Goal: Task Accomplishment & Management: Complete application form

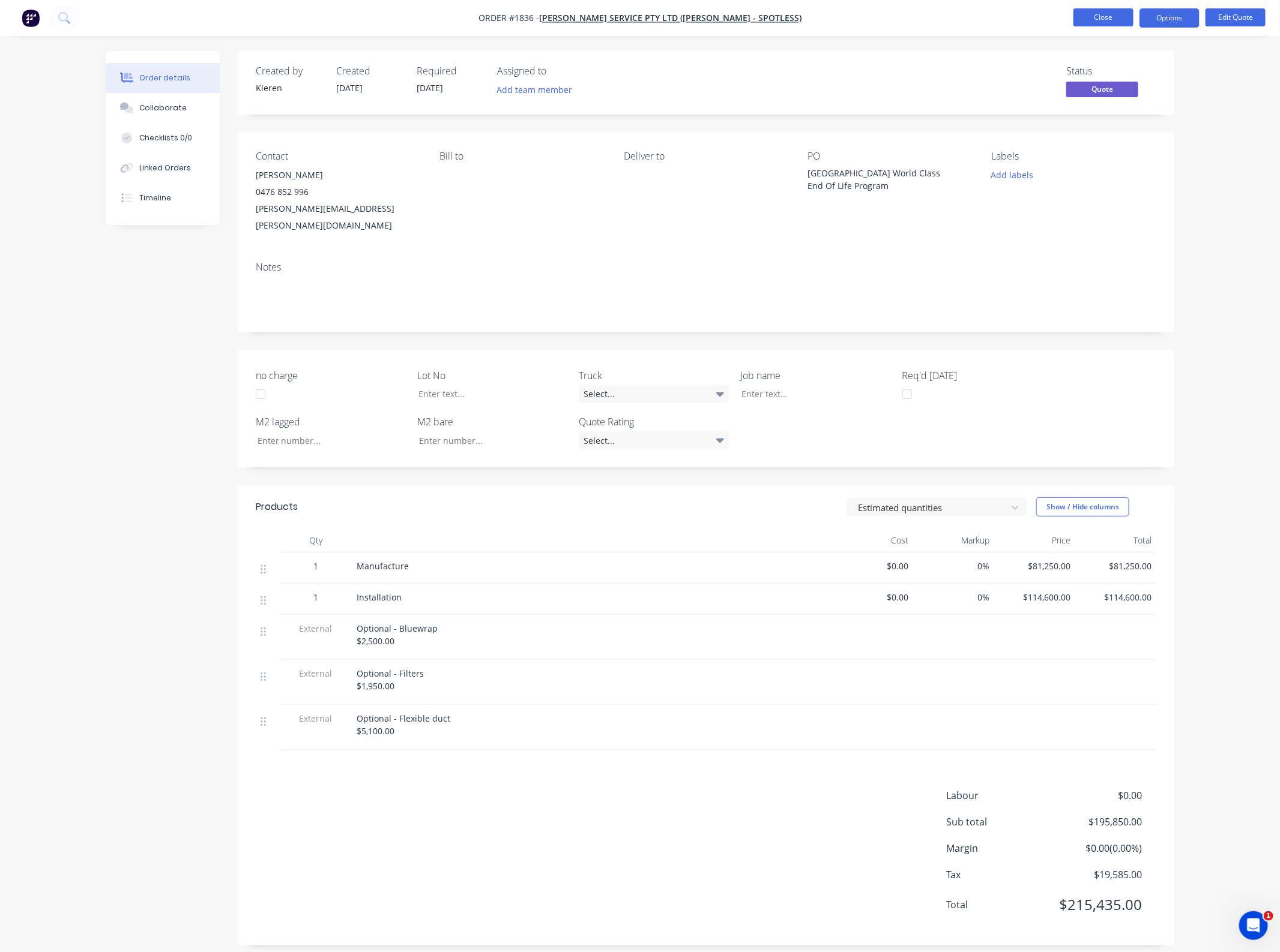
click at [1109, 21] on button "Close" at bounding box center [1103, 17] width 60 height 18
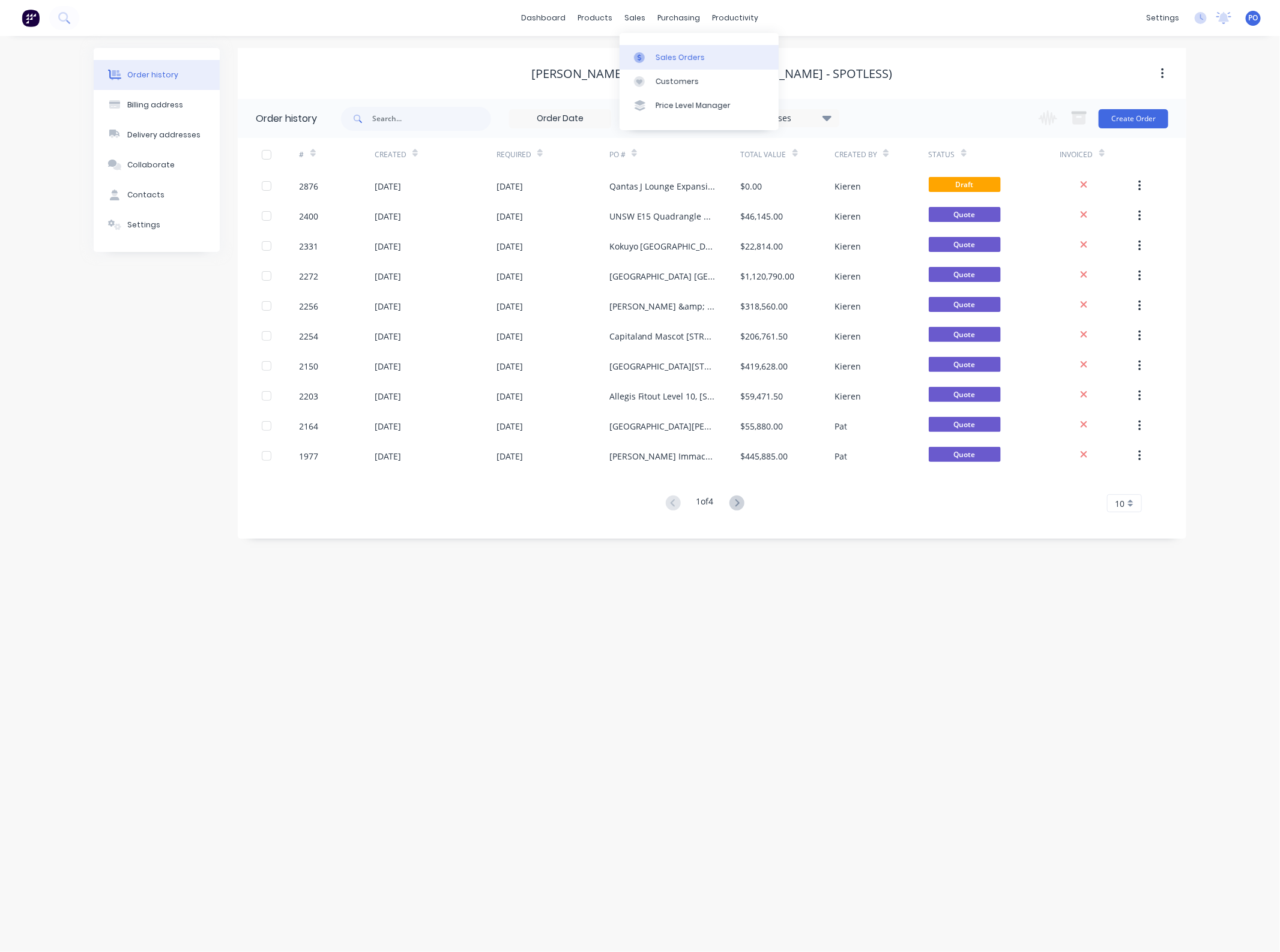
click at [640, 55] on icon at bounding box center [639, 57] width 4 height 7
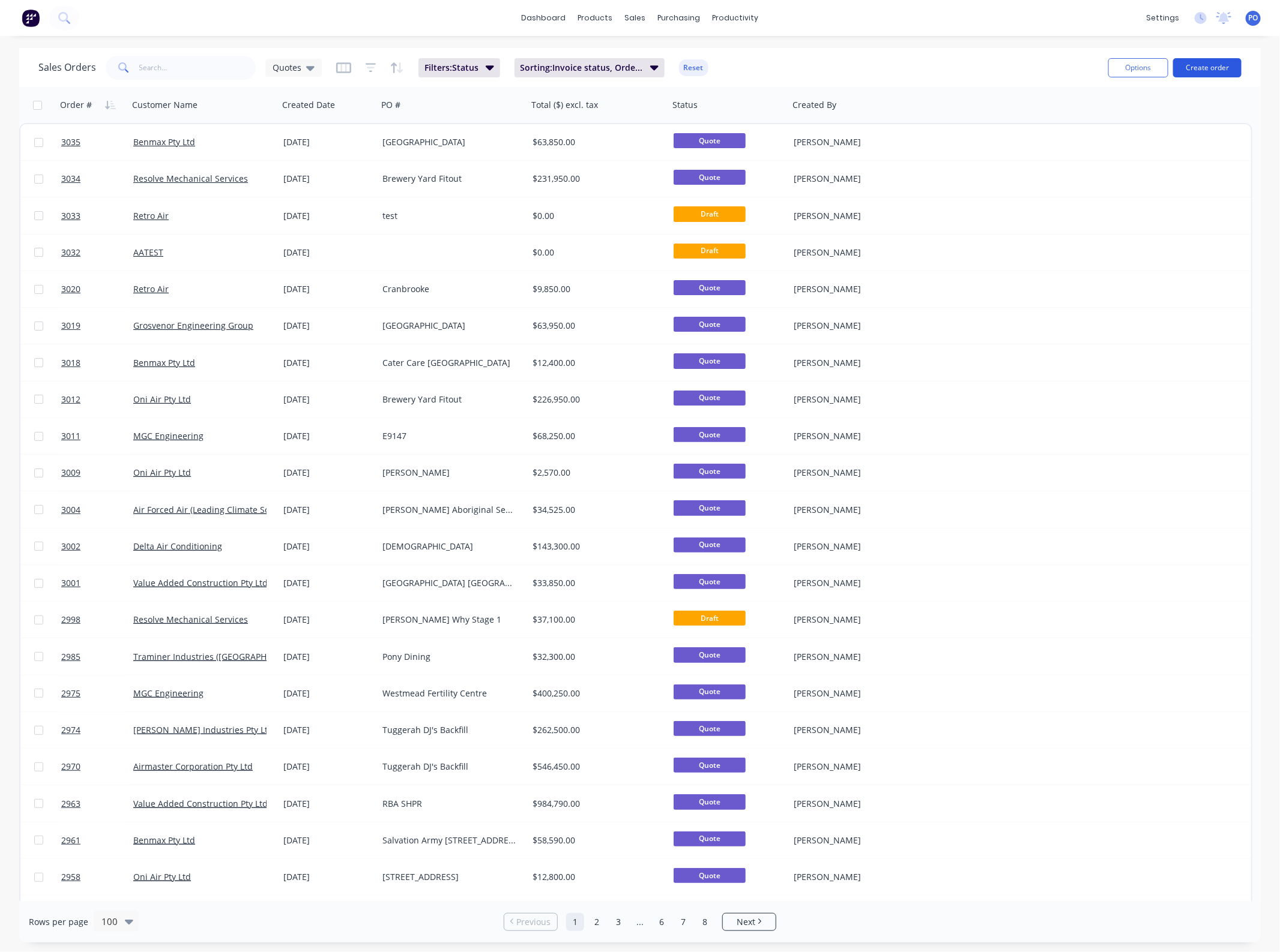
click at [1199, 69] on button "Create order" at bounding box center [1207, 67] width 69 height 19
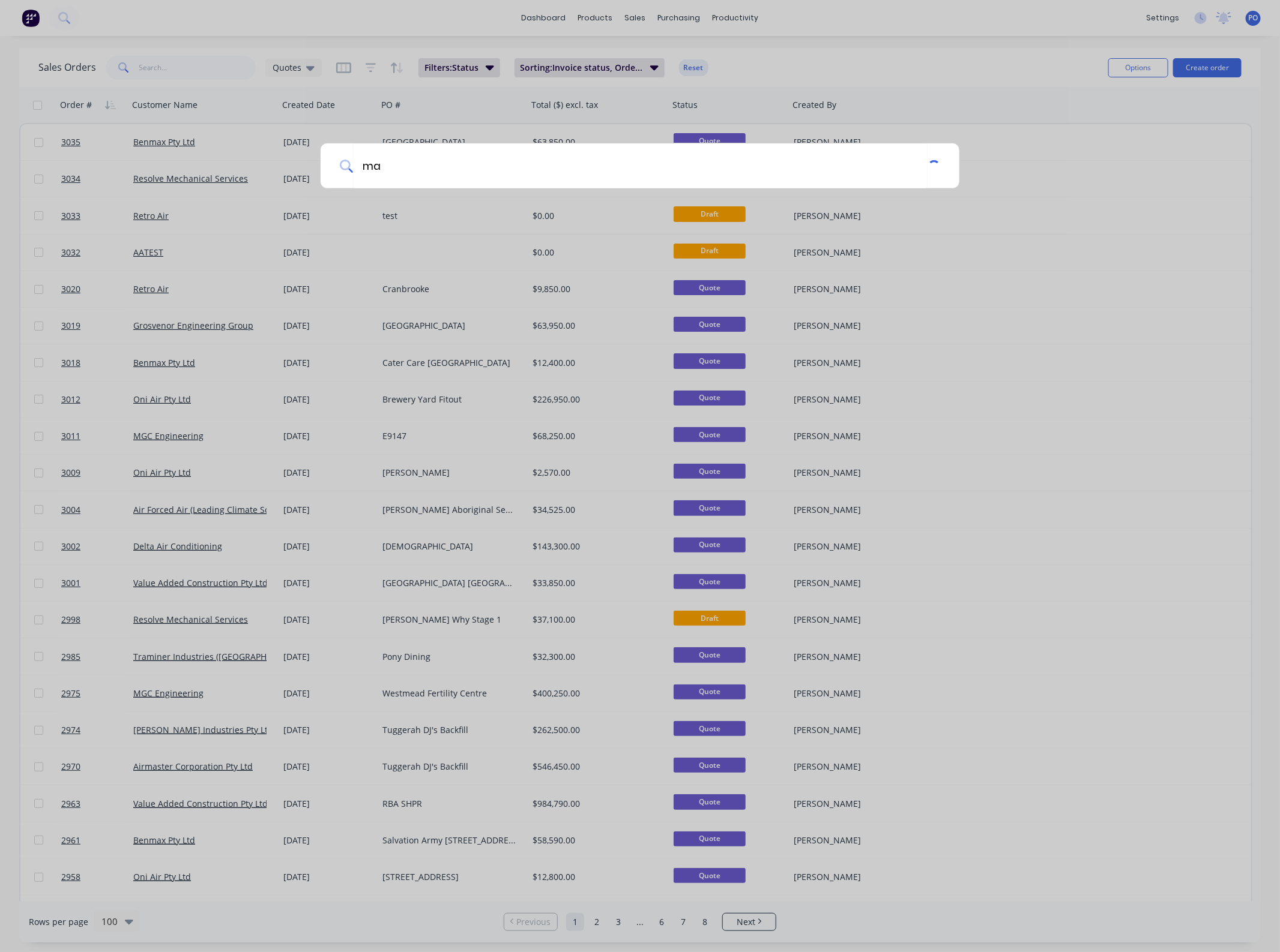
type input "m"
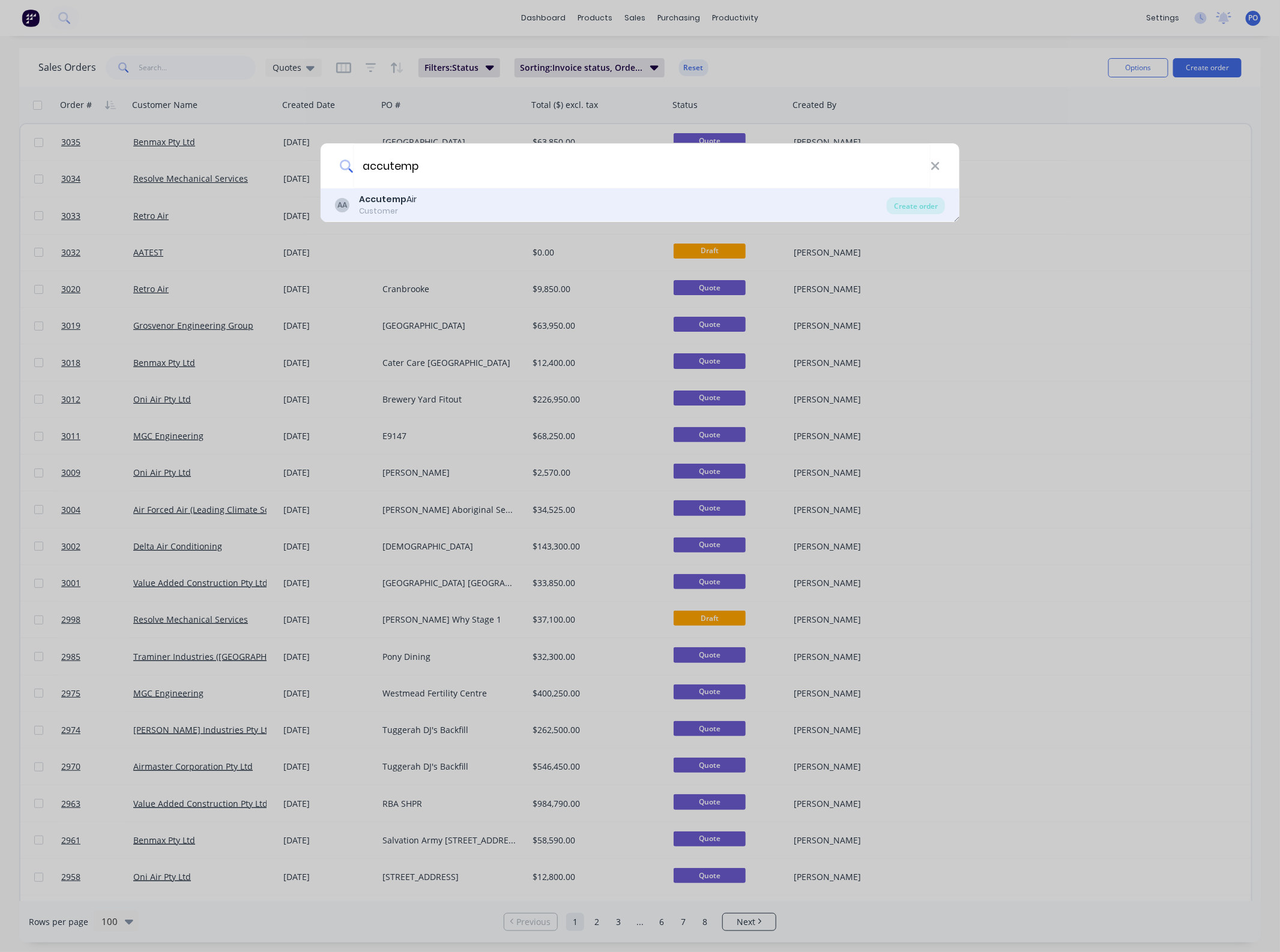
type input "accutemp"
click at [885, 202] on div "AA Accutemp Air Customer" at bounding box center [611, 205] width 551 height 23
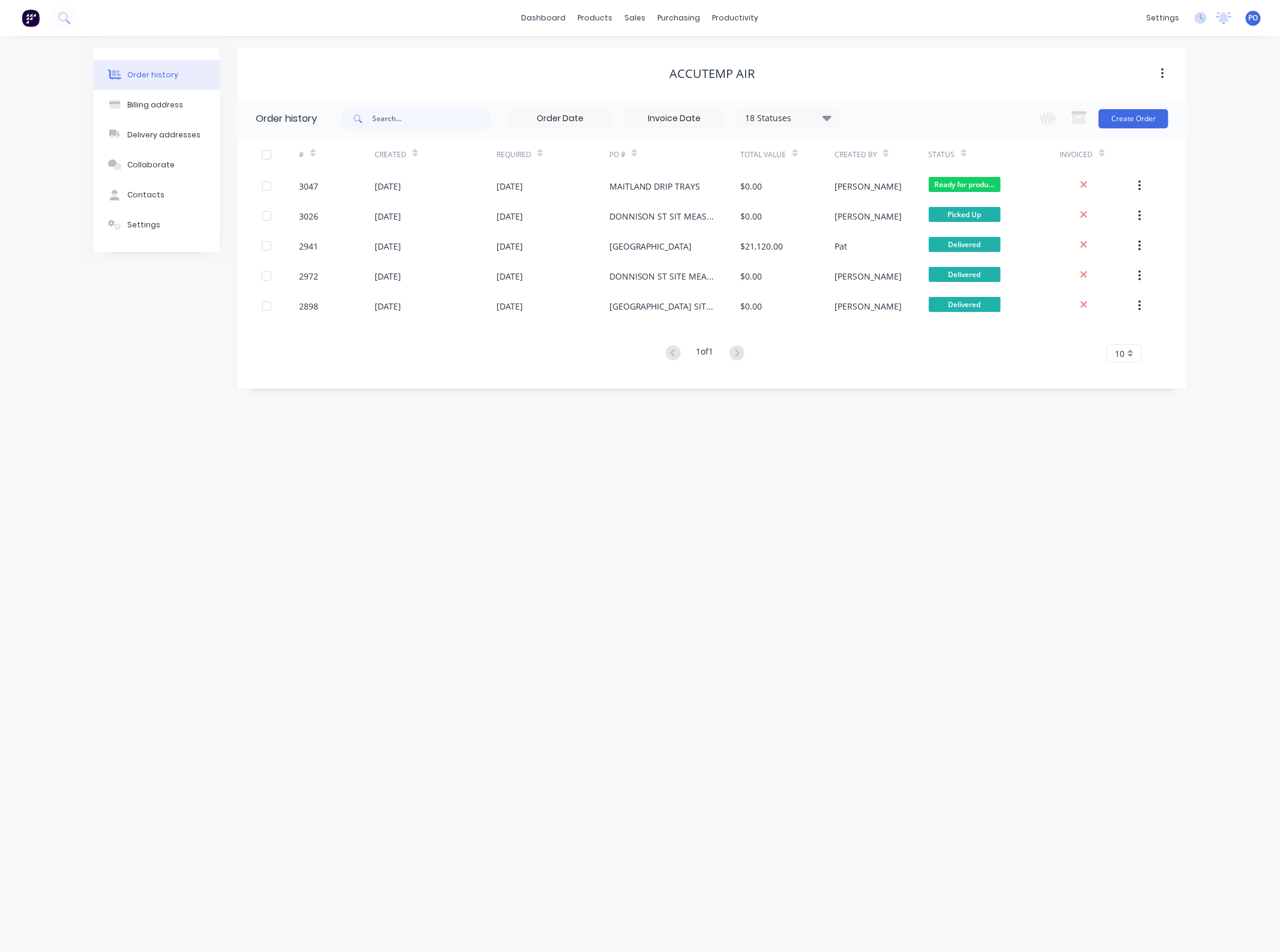
click at [1138, 130] on div "Change order status Submitted Ready for production Cutting Prep Area Folding/ F…" at bounding box center [1100, 118] width 137 height 39
click at [1135, 117] on button "Create Order" at bounding box center [1133, 118] width 69 height 19
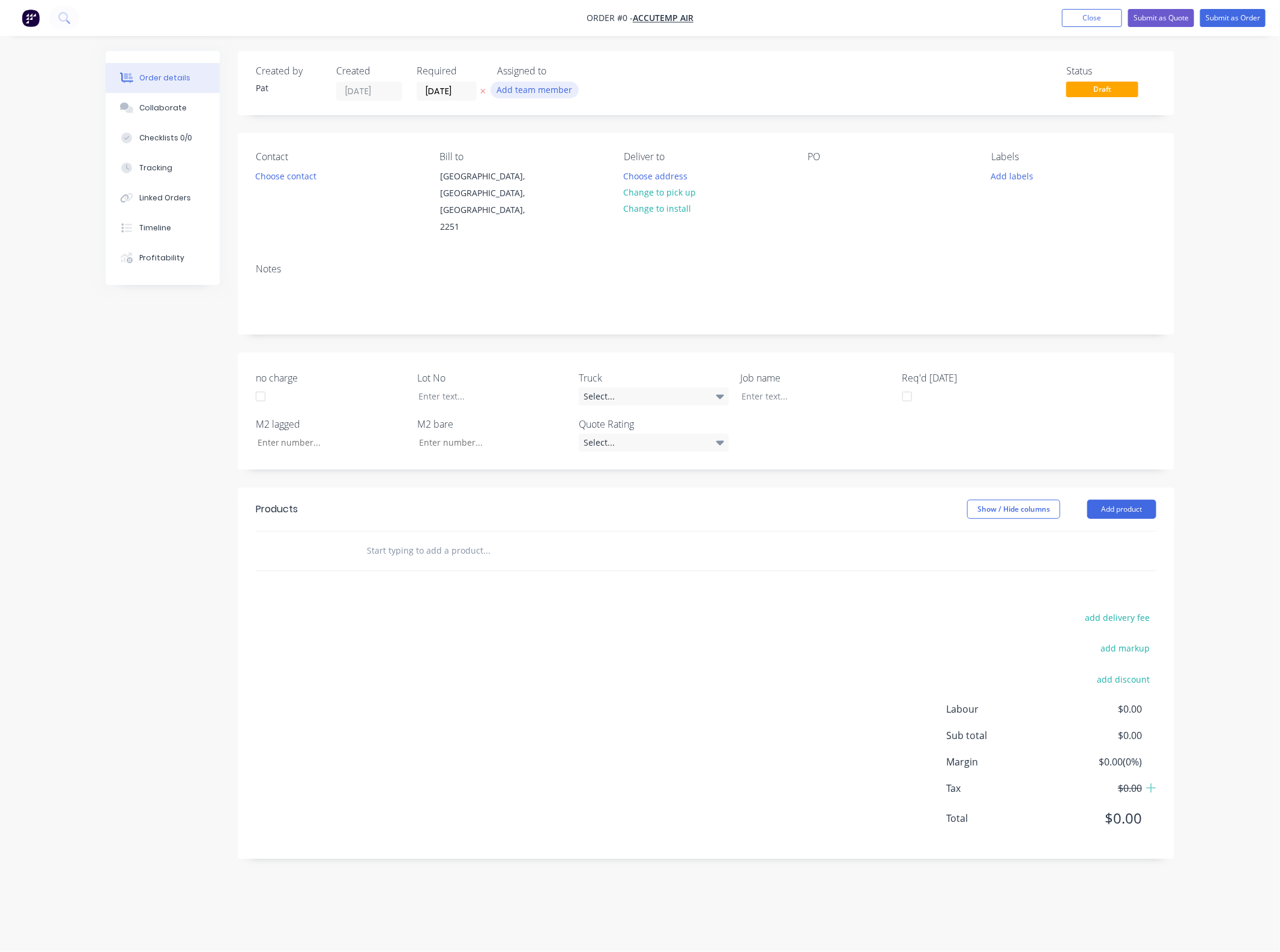
click at [542, 90] on button "Add team member" at bounding box center [534, 90] width 88 height 17
click at [558, 157] on div "[PERSON_NAME] (You)" at bounding box center [594, 157] width 120 height 13
click at [266, 174] on div "Order details Collaborate Checklists 0/0 Tracking Linked Orders Timeline Profit…" at bounding box center [640, 464] width 1092 height 826
click at [266, 174] on button "Choose contact" at bounding box center [286, 175] width 74 height 17
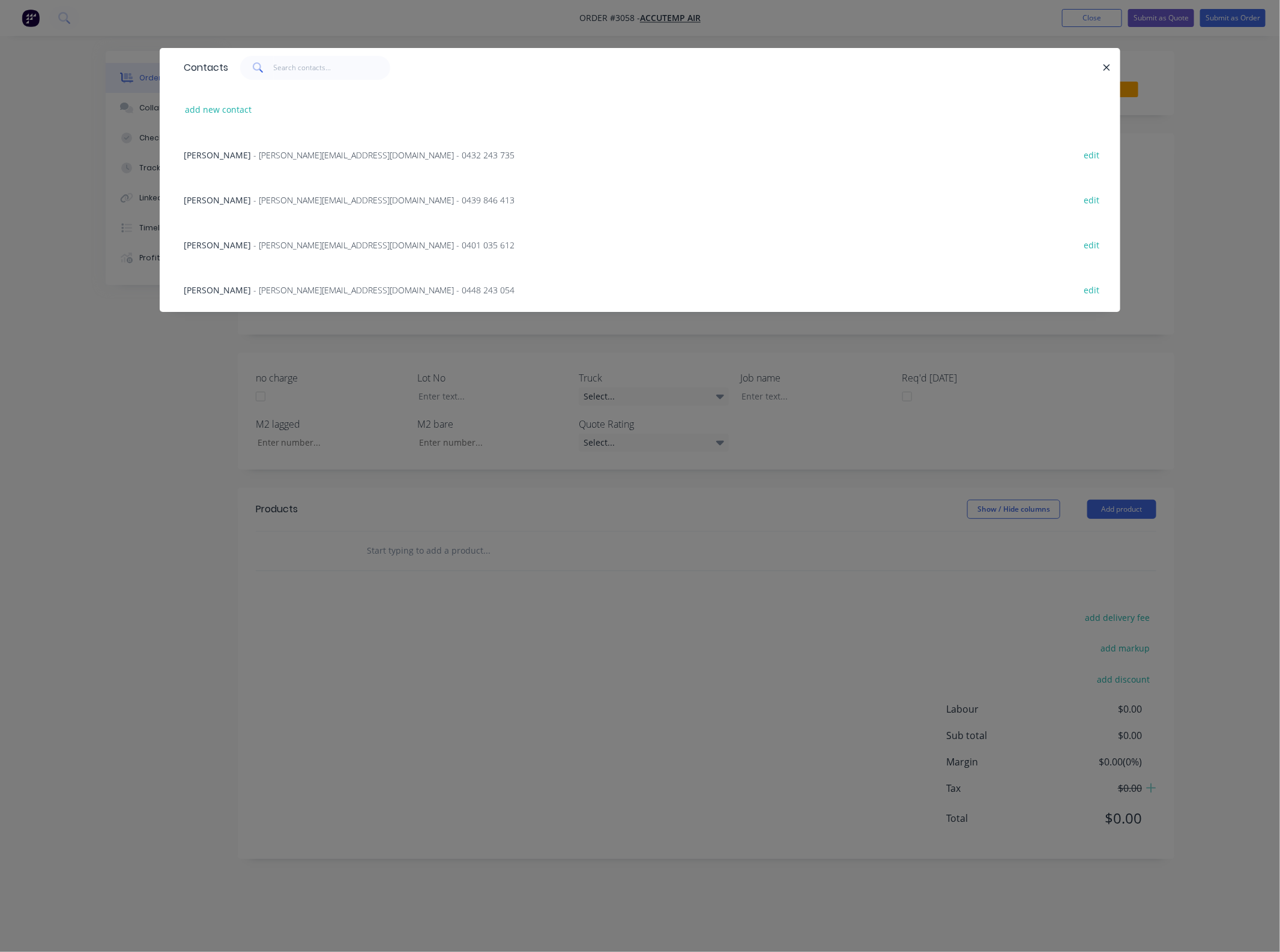
click at [265, 158] on span "- [PERSON_NAME][EMAIL_ADDRESS][DOMAIN_NAME] - 0432 243 735" at bounding box center [383, 154] width 261 height 11
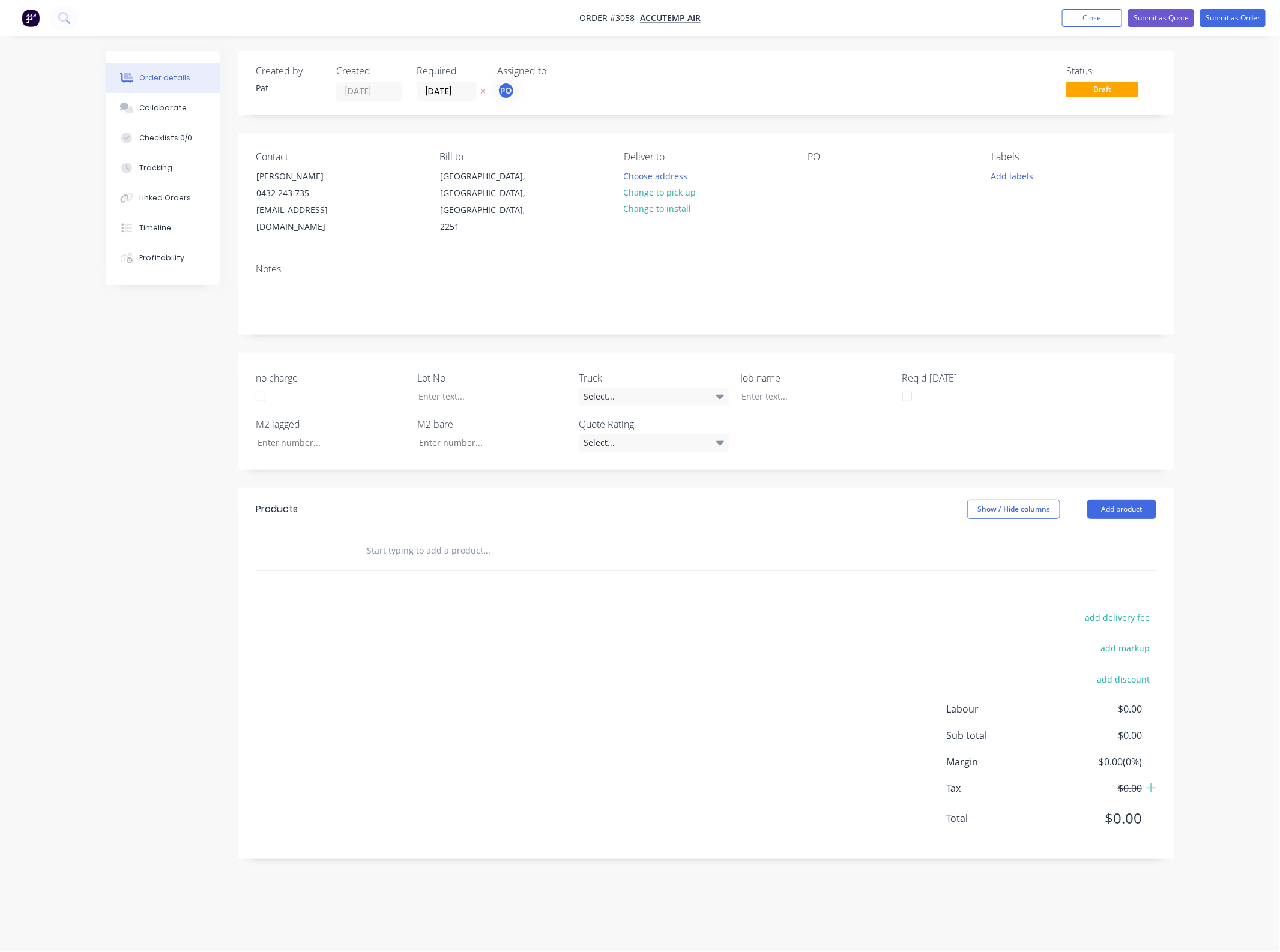
drag, startPoint x: 836, startPoint y: 172, endPoint x: 827, endPoint y: 175, distance: 9.5
click at [834, 172] on div "PO" at bounding box center [890, 194] width 164 height 84
click at [823, 175] on div at bounding box center [817, 175] width 19 height 17
click at [1108, 500] on button "Add product" at bounding box center [1122, 509] width 69 height 19
click at [1103, 555] on div "Basic product" at bounding box center [1098, 563] width 93 height 17
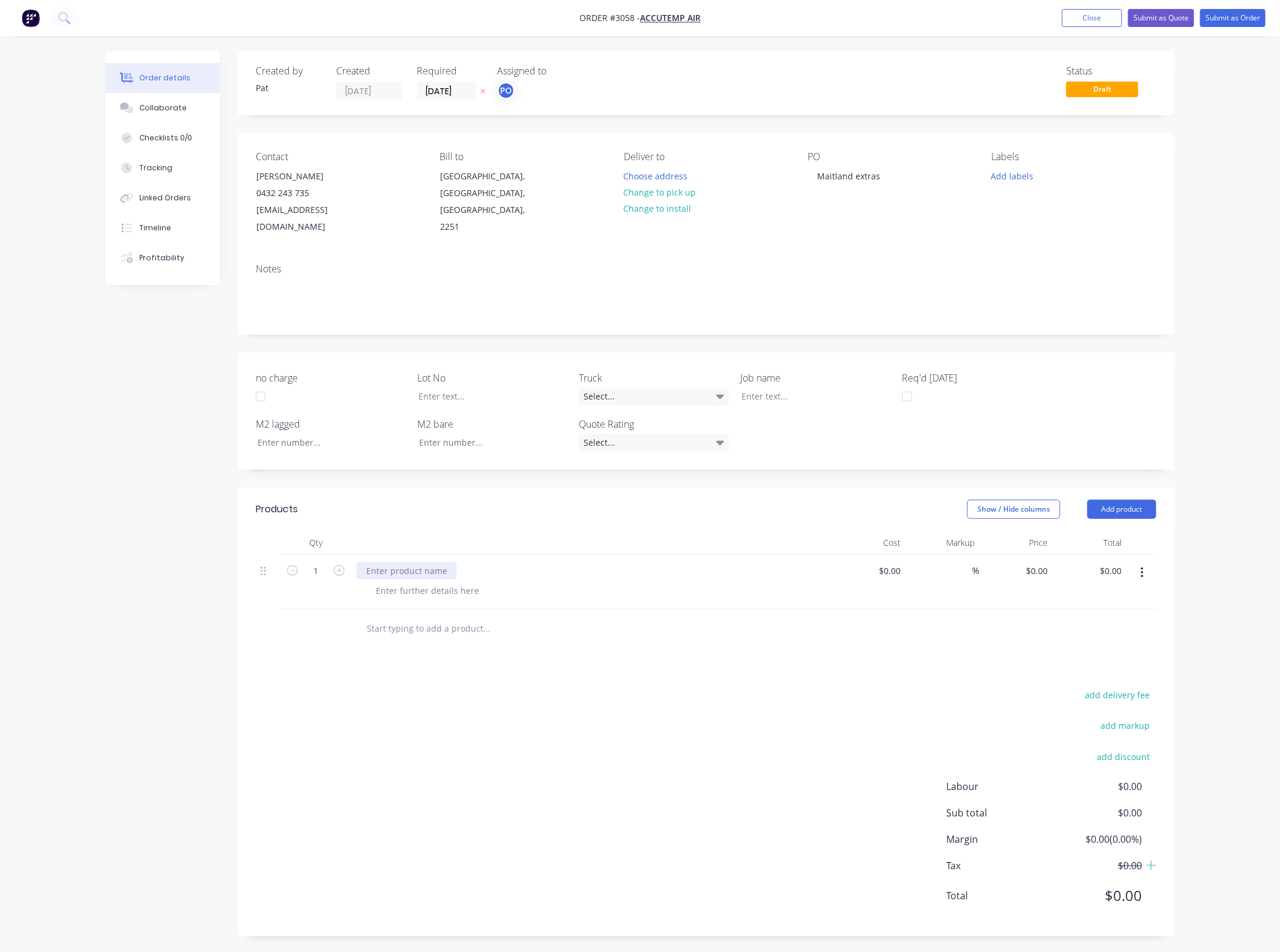
click at [402, 563] on div at bounding box center [406, 571] width 100 height 17
click at [1111, 563] on input "0.00" at bounding box center [1114, 571] width 23 height 17
type input "2300"
type input "$2,300.00"
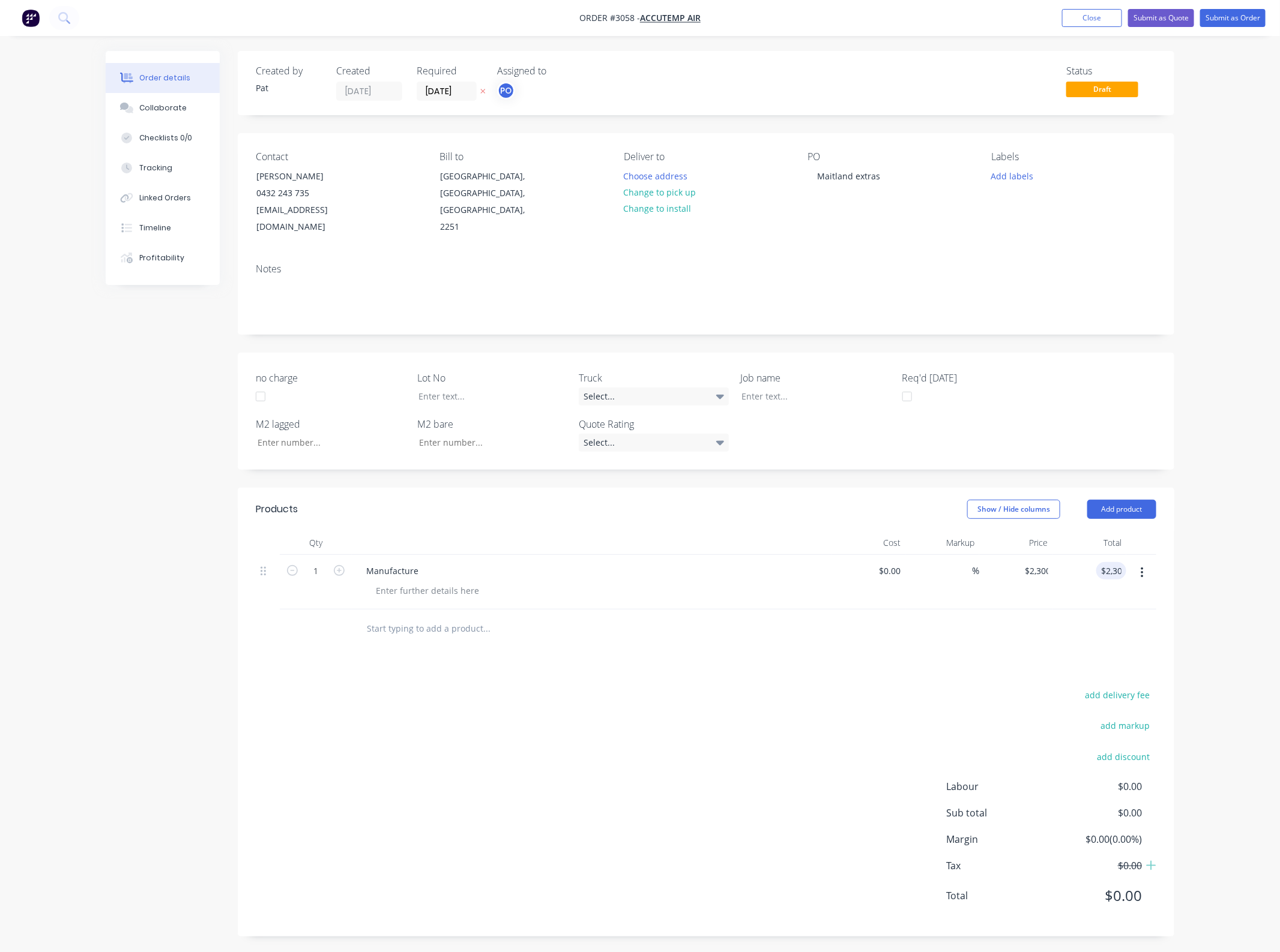
click at [744, 687] on div "add delivery fee add markup add discount Labour $0.00 Sub total $0.00 Margin $0…" at bounding box center [705, 803] width 900 height 232
click at [154, 189] on button "Linked Orders" at bounding box center [162, 198] width 114 height 30
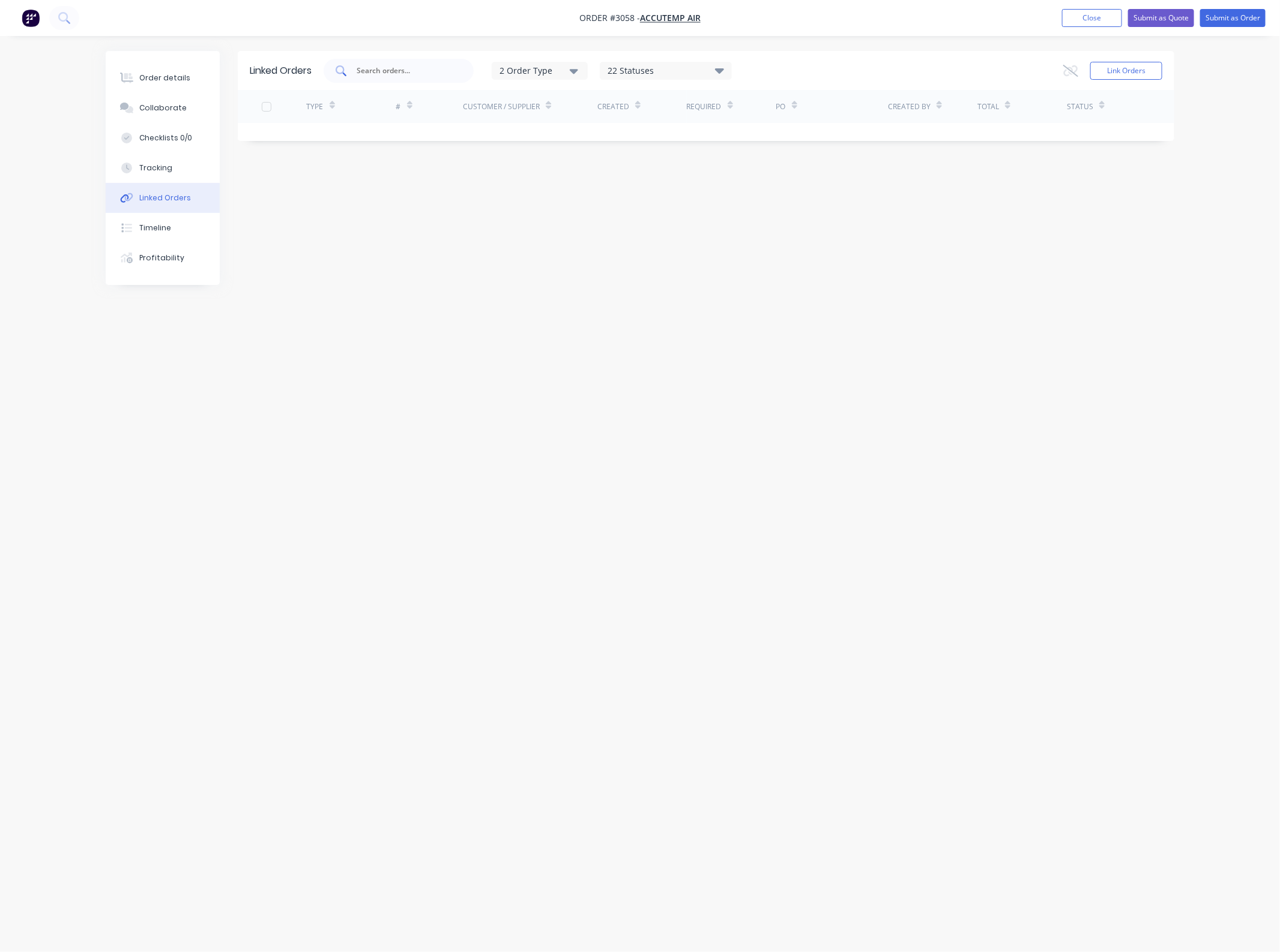
click at [417, 69] on input "text" at bounding box center [405, 71] width 99 height 12
drag, startPoint x: 411, startPoint y: 71, endPoint x: 316, endPoint y: 78, distance: 95.3
click at [316, 78] on div "Linked Orders accutemp 2 Order Type 22 Statuses Sales Order Status All Archived…" at bounding box center [705, 71] width 936 height 39
type input "accutemp"
click at [540, 248] on div "Linked Orders accutemp 2 Order Type 22 Statuses Sales Order Status All Archived…" at bounding box center [640, 453] width 1068 height 804
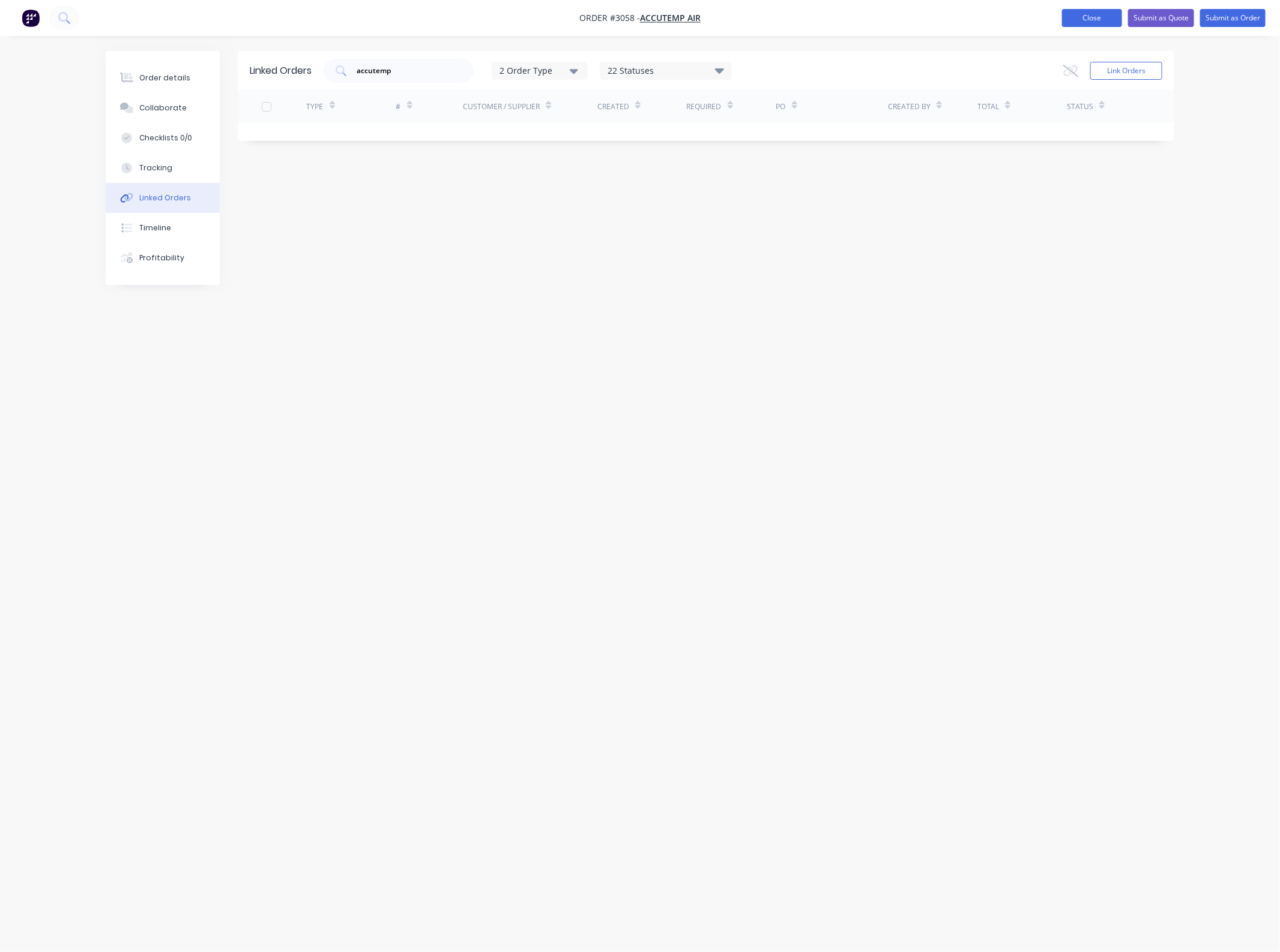
click at [1091, 15] on button "Close" at bounding box center [1092, 18] width 60 height 18
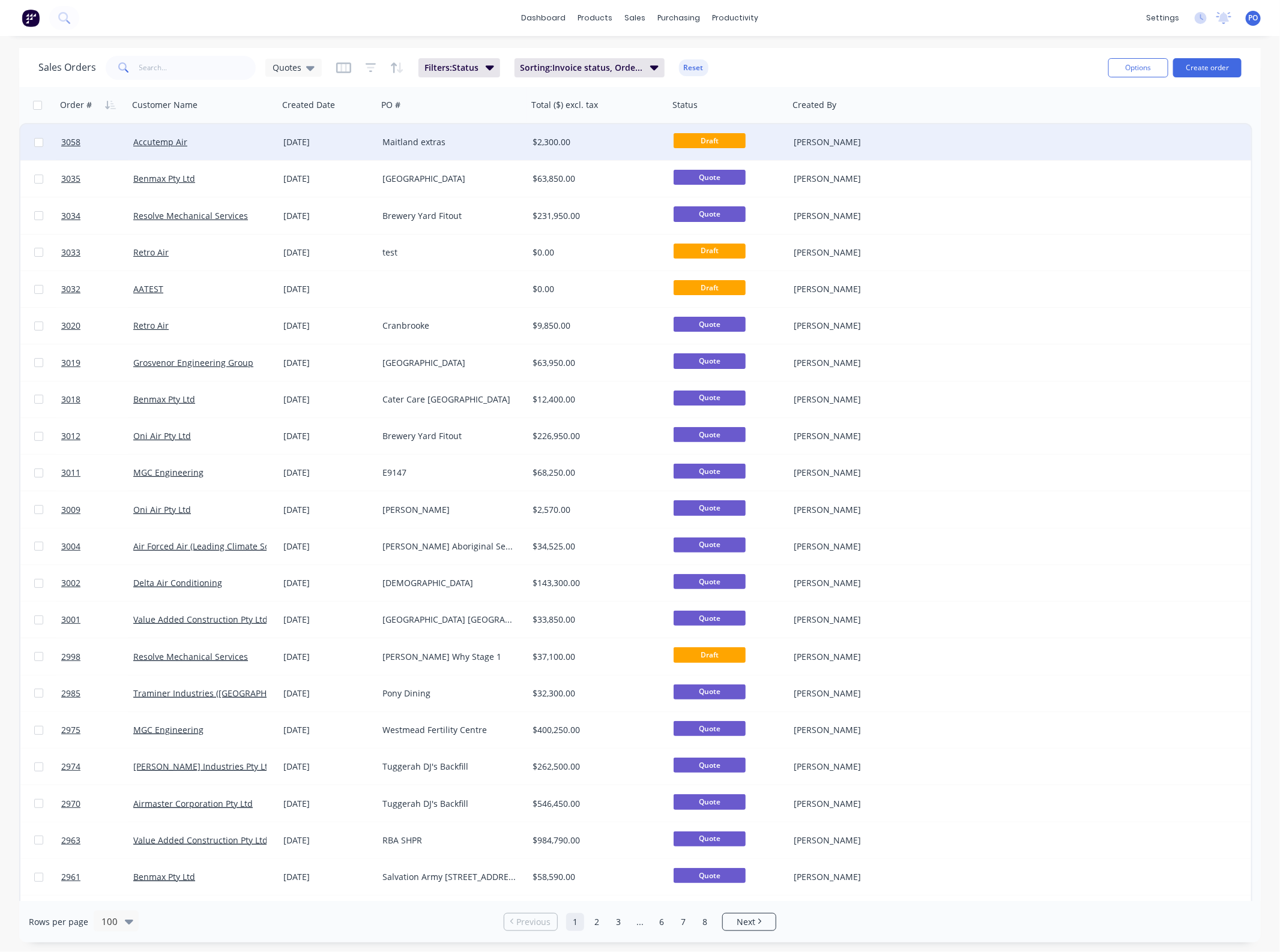
click at [435, 137] on div "Maitland extras" at bounding box center [448, 142] width 133 height 12
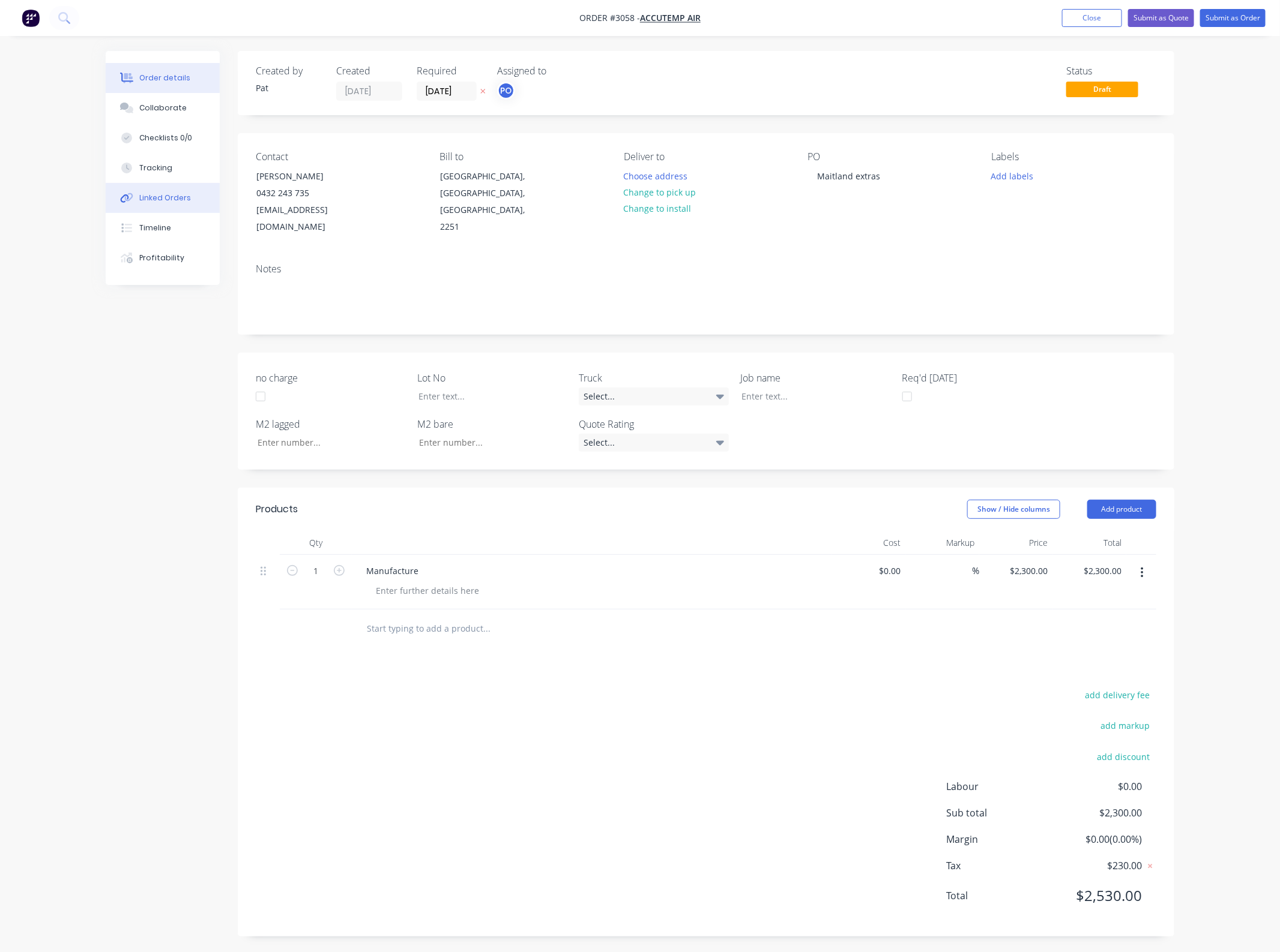
click at [194, 209] on button "Linked Orders" at bounding box center [162, 198] width 114 height 30
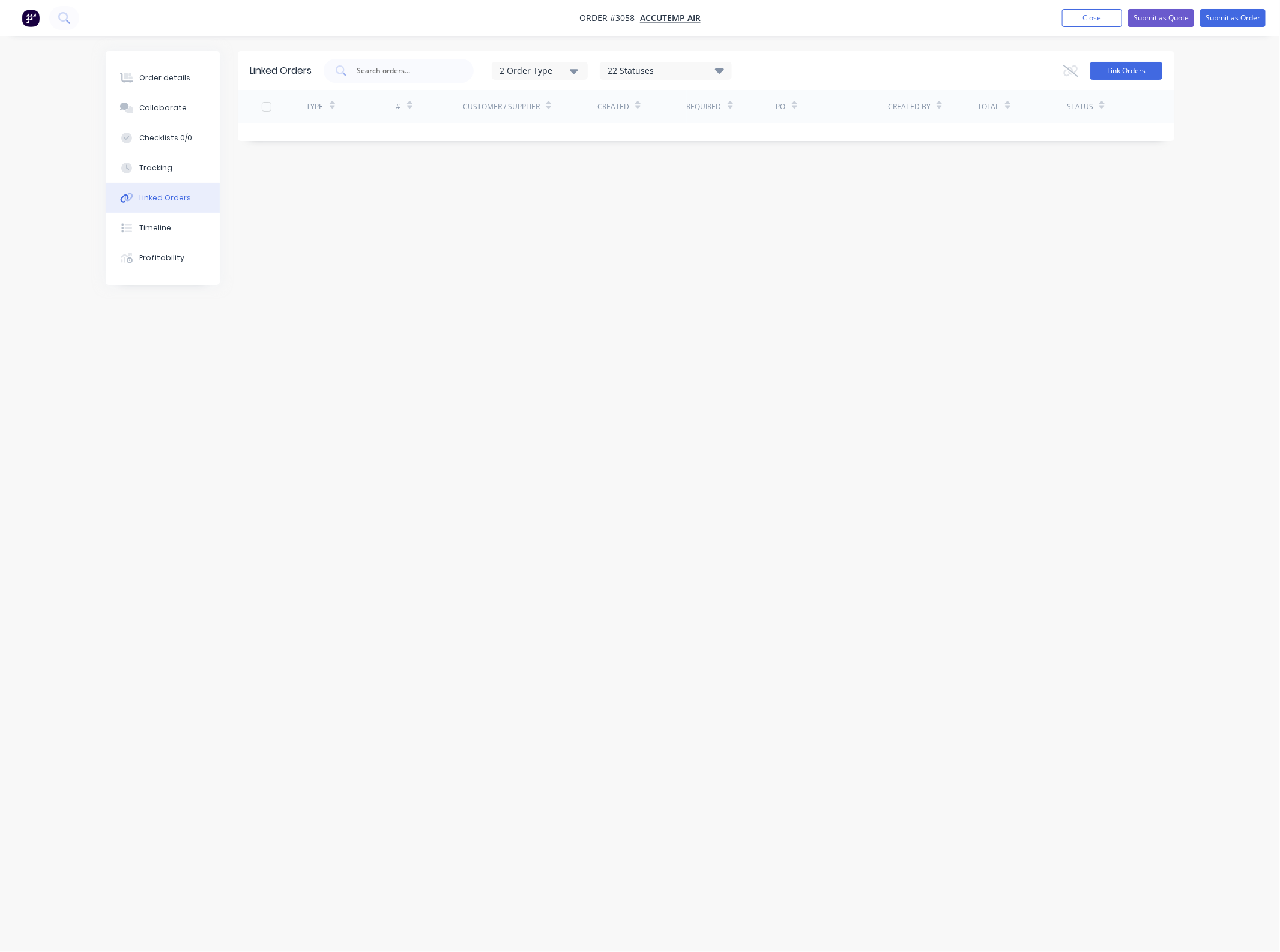
click at [1124, 77] on button "Link Orders" at bounding box center [1126, 71] width 72 height 18
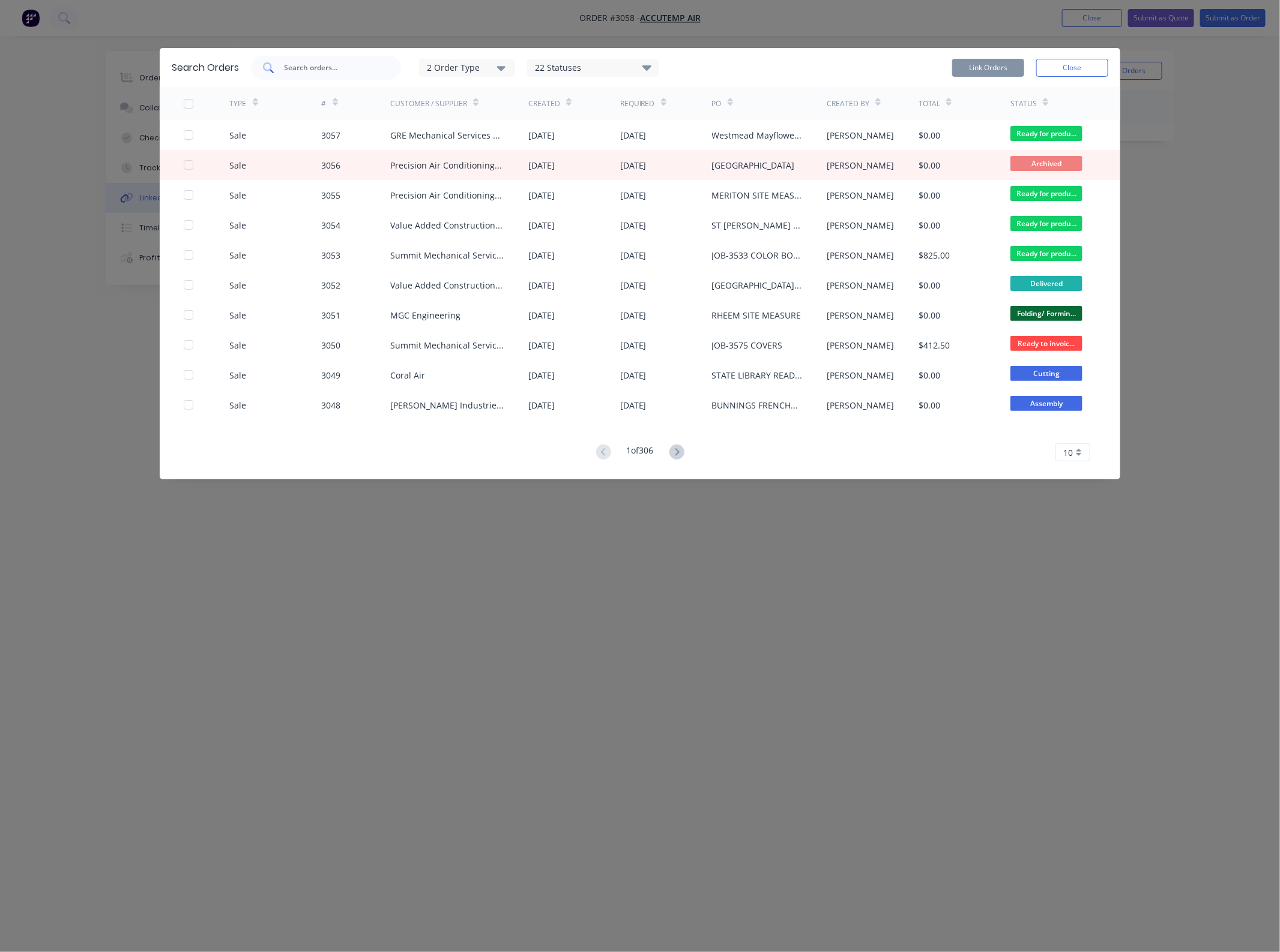
click at [358, 67] on input "text" at bounding box center [332, 68] width 99 height 12
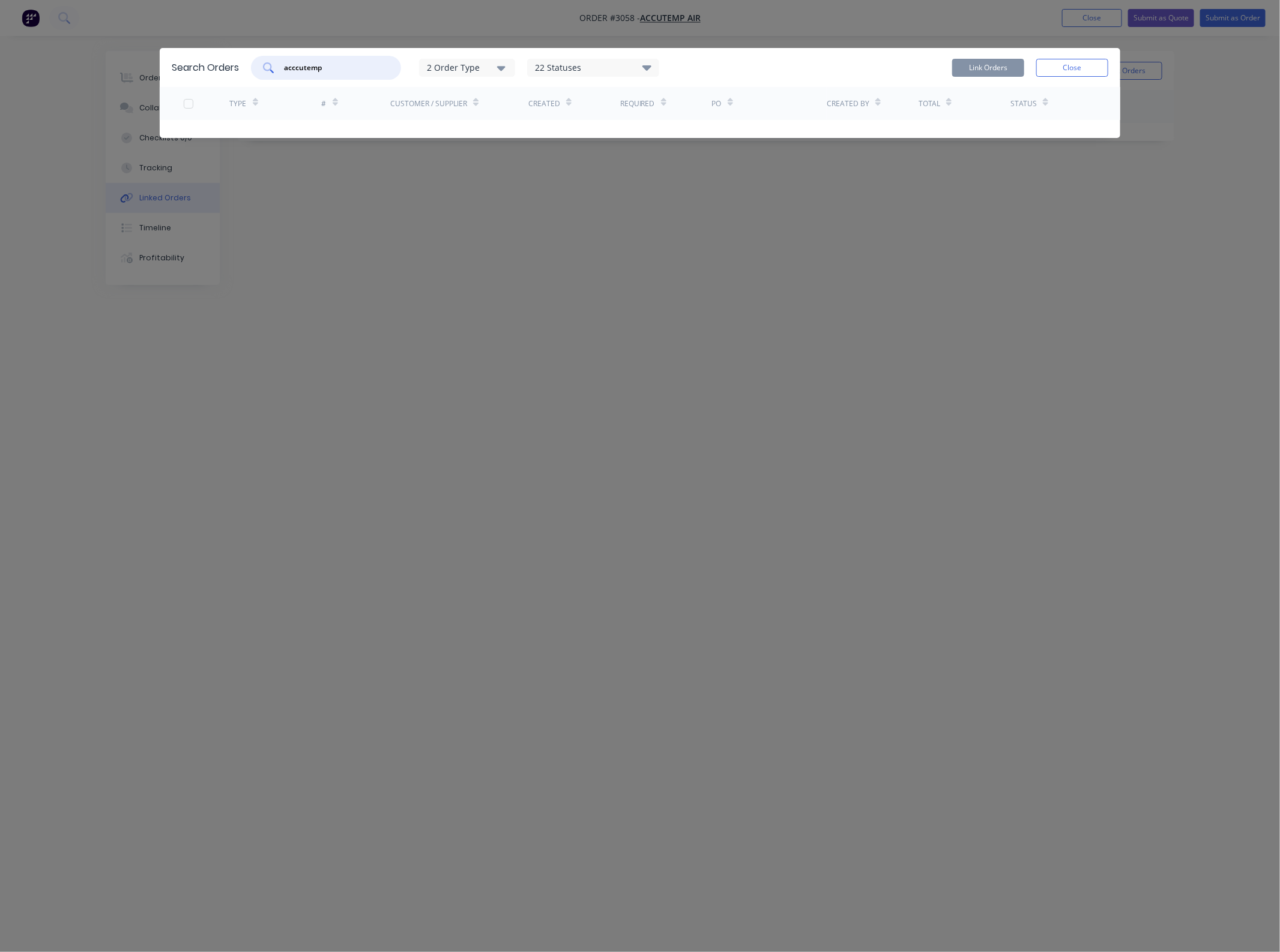
drag, startPoint x: 283, startPoint y: 69, endPoint x: 214, endPoint y: 72, distance: 69.1
click at [214, 72] on div "Search Orders acccutemp 2 Order Type 22 Statuses Sales Order Status All Archive…" at bounding box center [640, 68] width 961 height 39
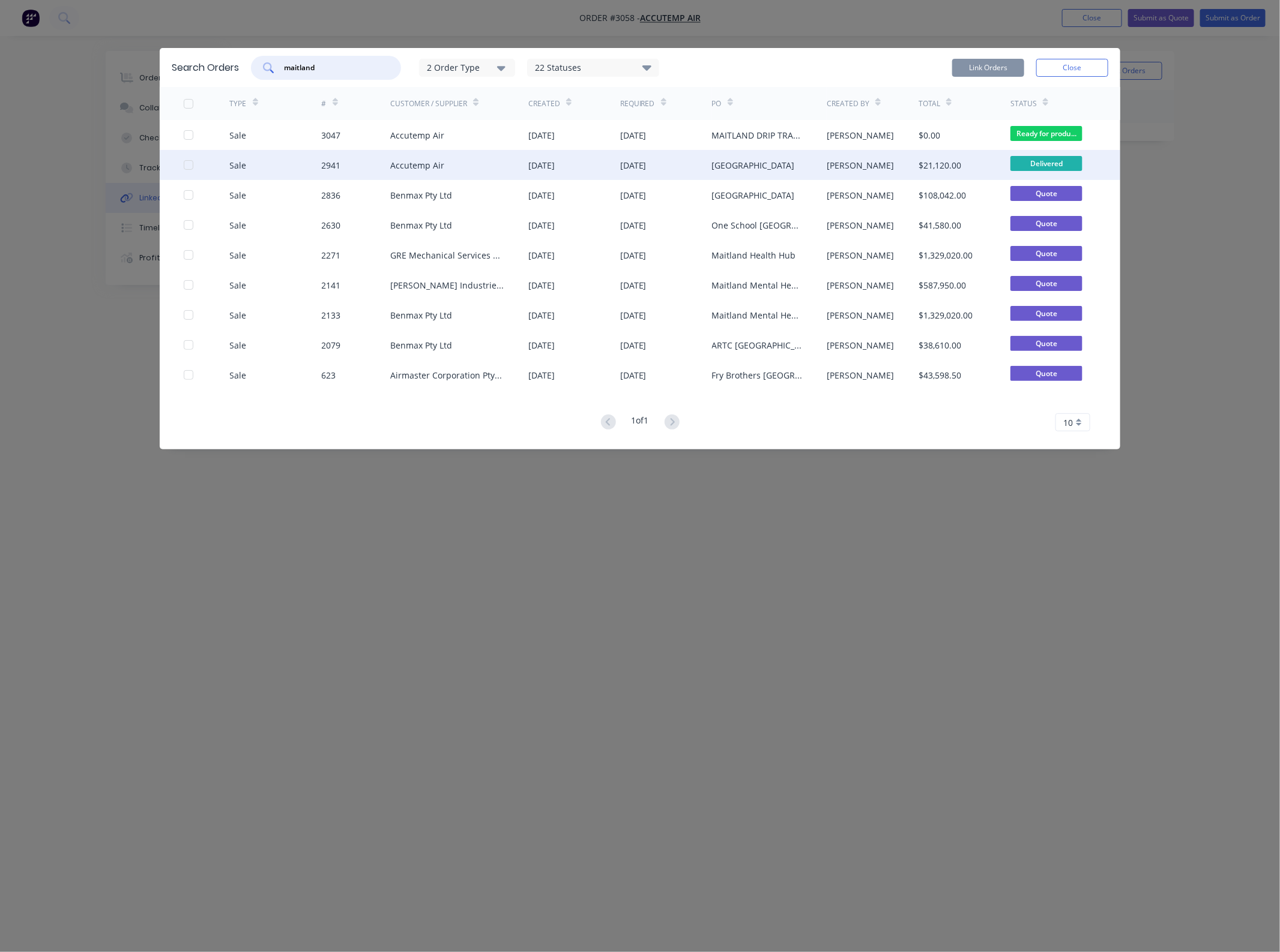
type input "maitland"
click at [510, 177] on div "Accutemp Air" at bounding box center [459, 165] width 138 height 30
click at [191, 168] on div at bounding box center [188, 165] width 24 height 24
click at [991, 61] on button "Link Orders" at bounding box center [988, 68] width 72 height 18
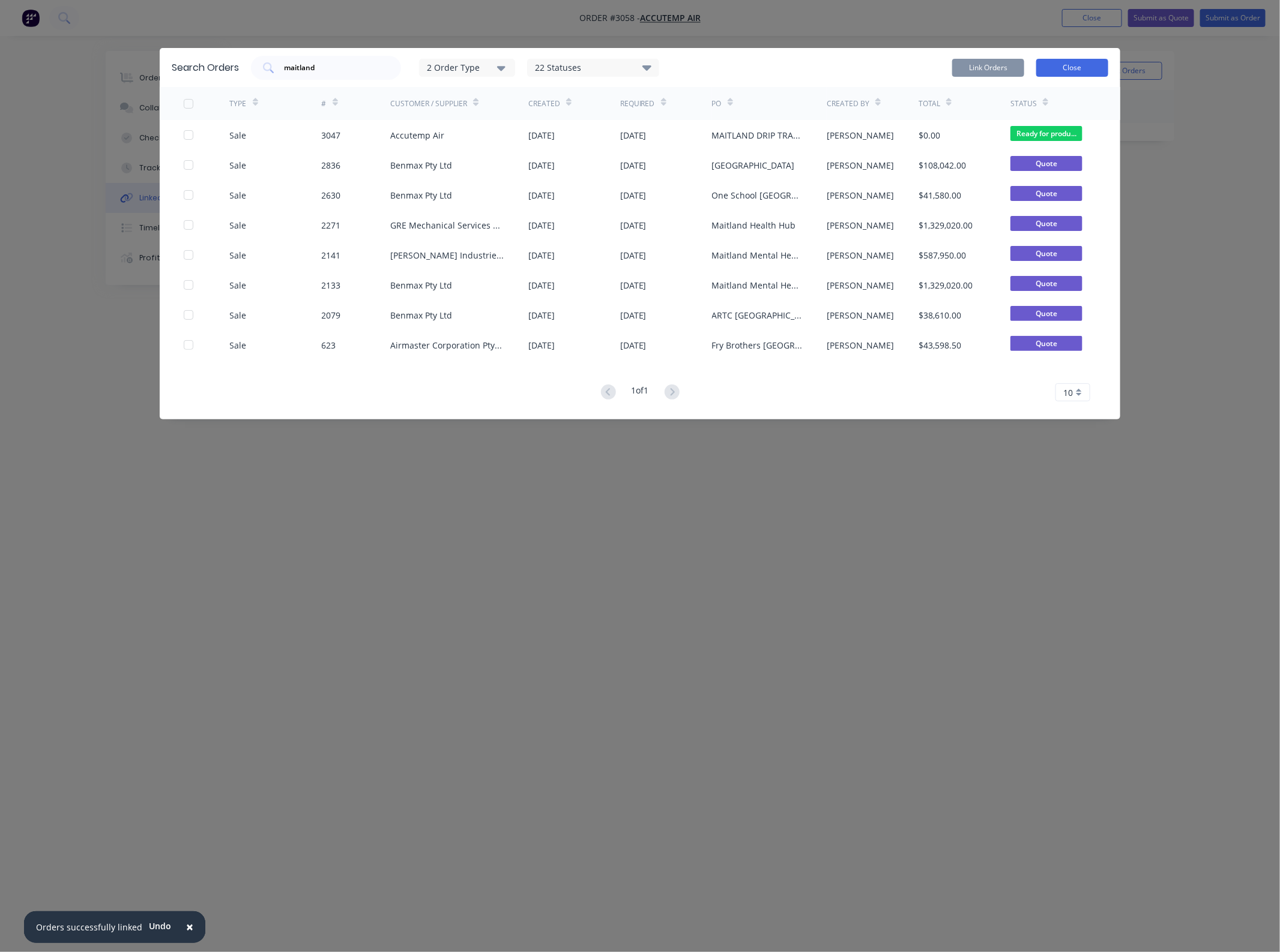
click at [1064, 71] on button "Close" at bounding box center [1072, 68] width 72 height 18
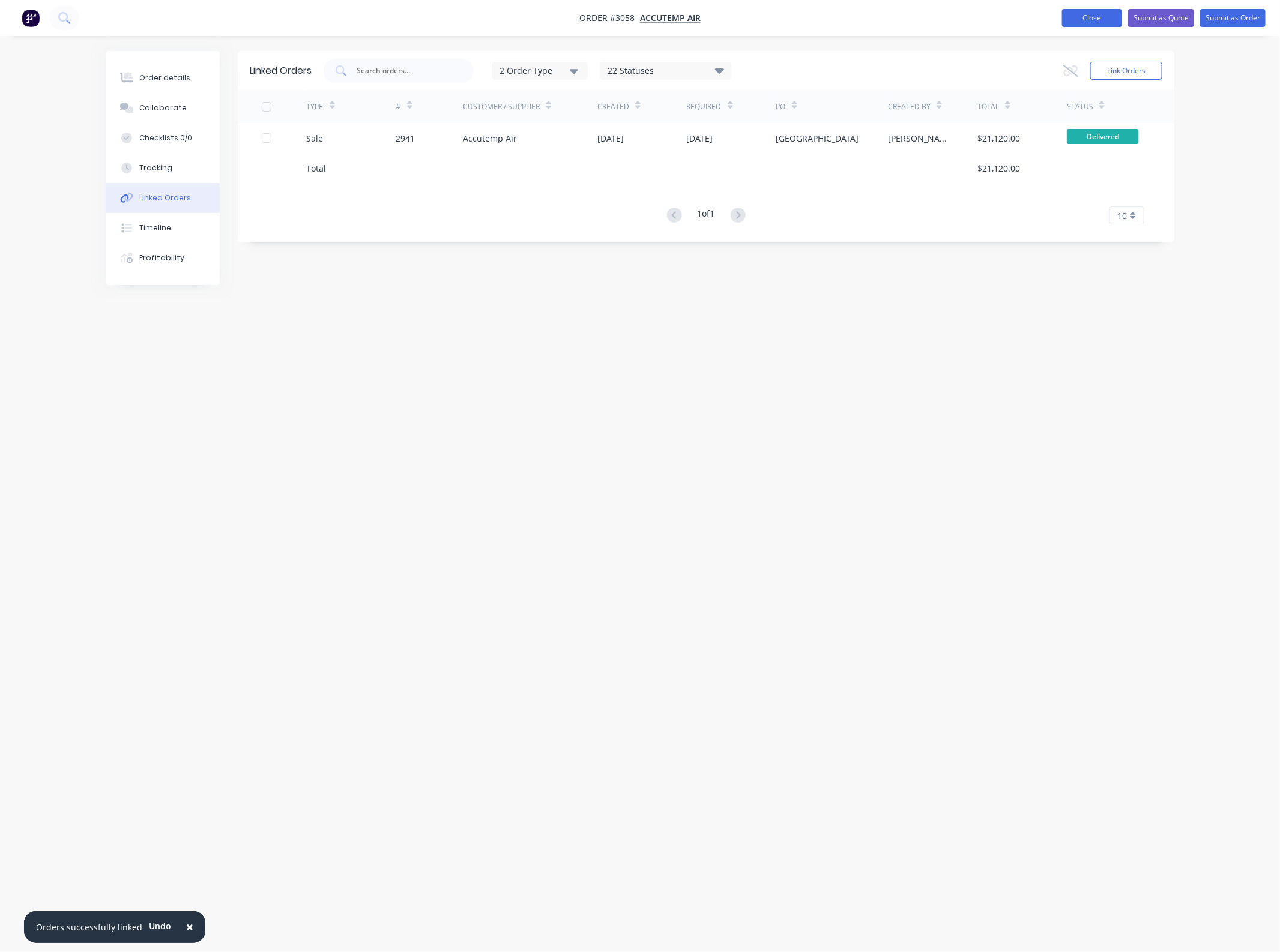
click at [1076, 24] on button "Close" at bounding box center [1092, 18] width 60 height 18
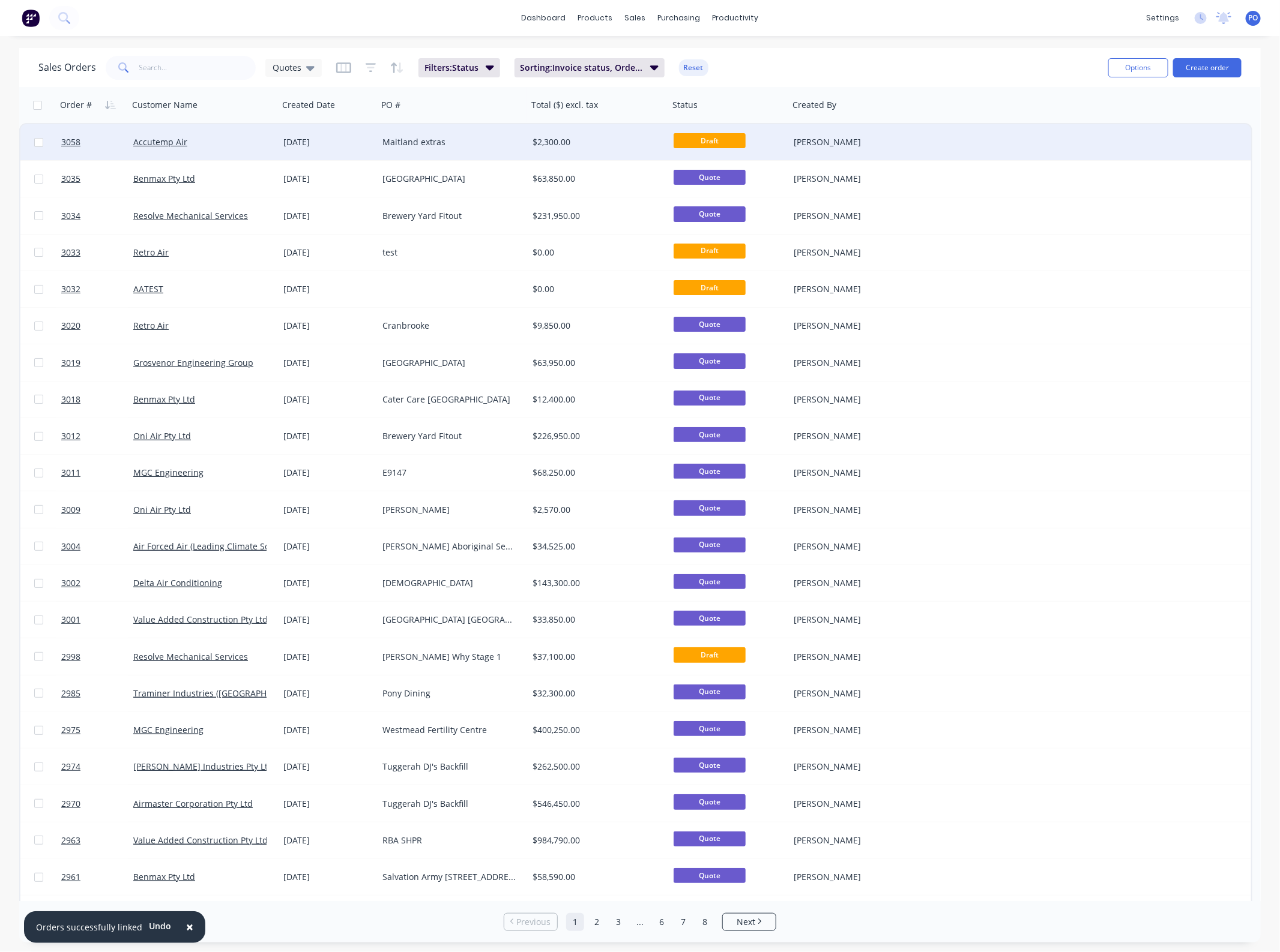
click at [451, 159] on div "Maitland extras" at bounding box center [452, 142] width 150 height 36
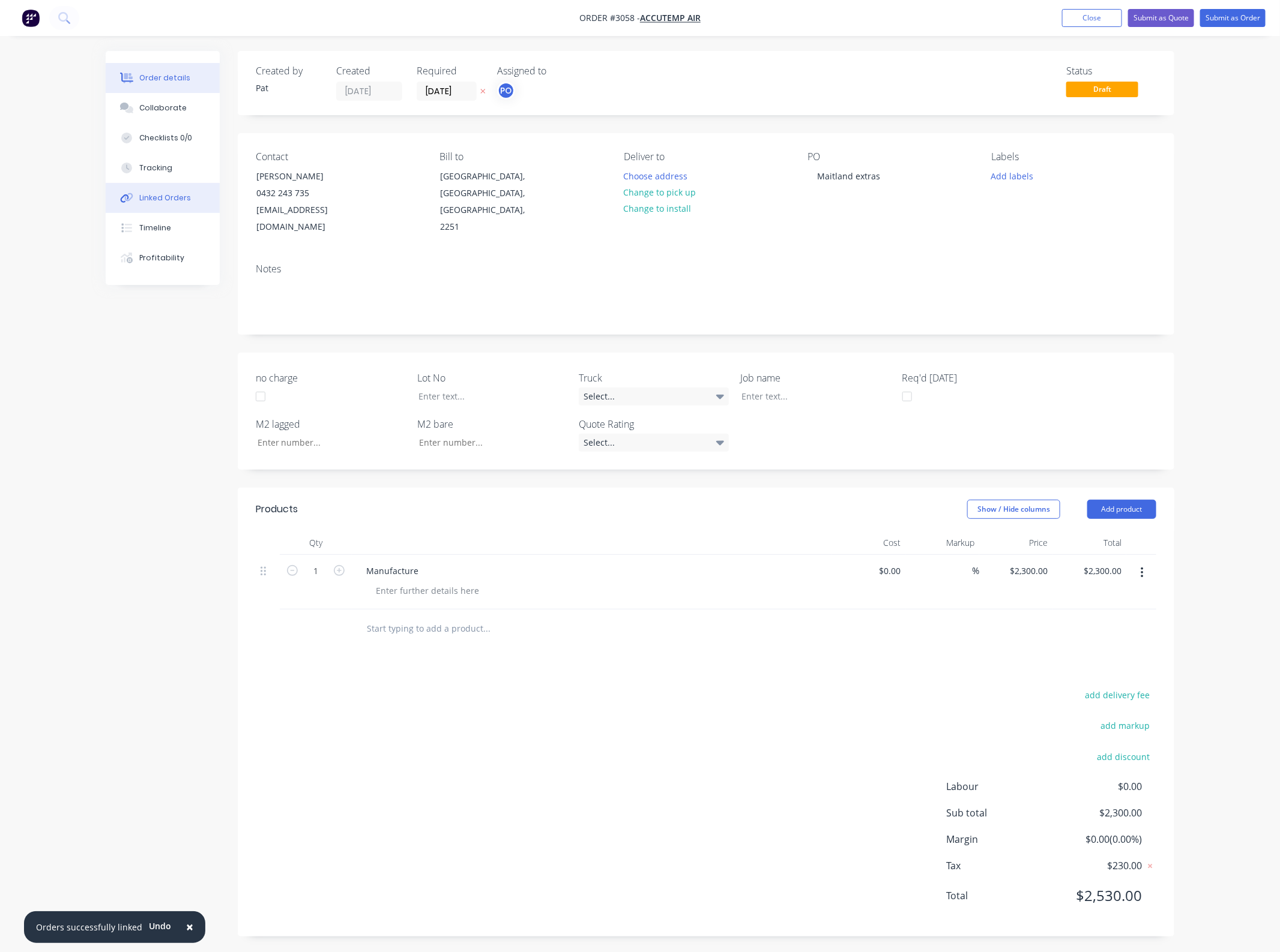
click at [183, 194] on div "Linked Orders" at bounding box center [165, 198] width 52 height 11
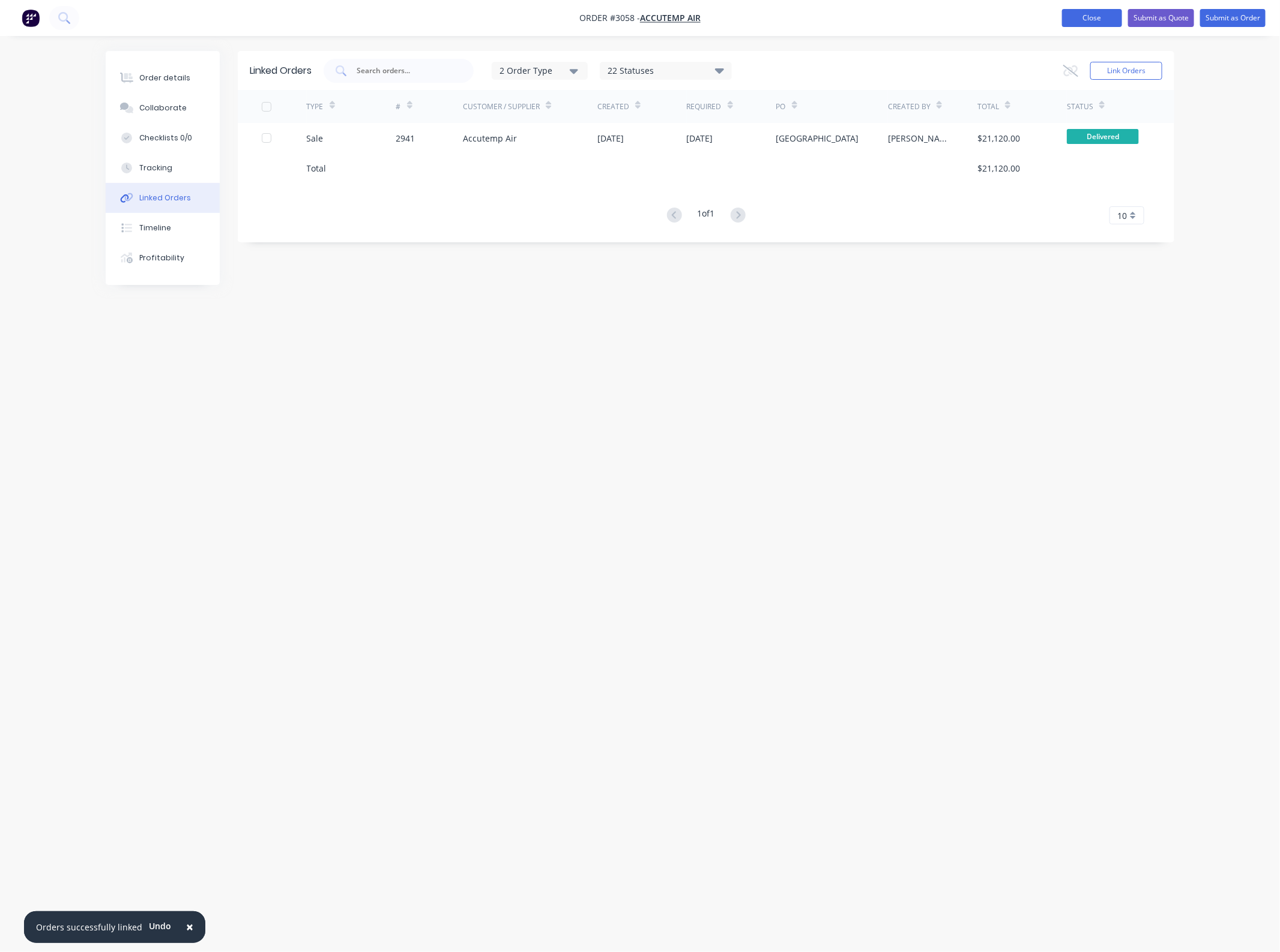
click at [1087, 25] on button "Close" at bounding box center [1092, 18] width 60 height 18
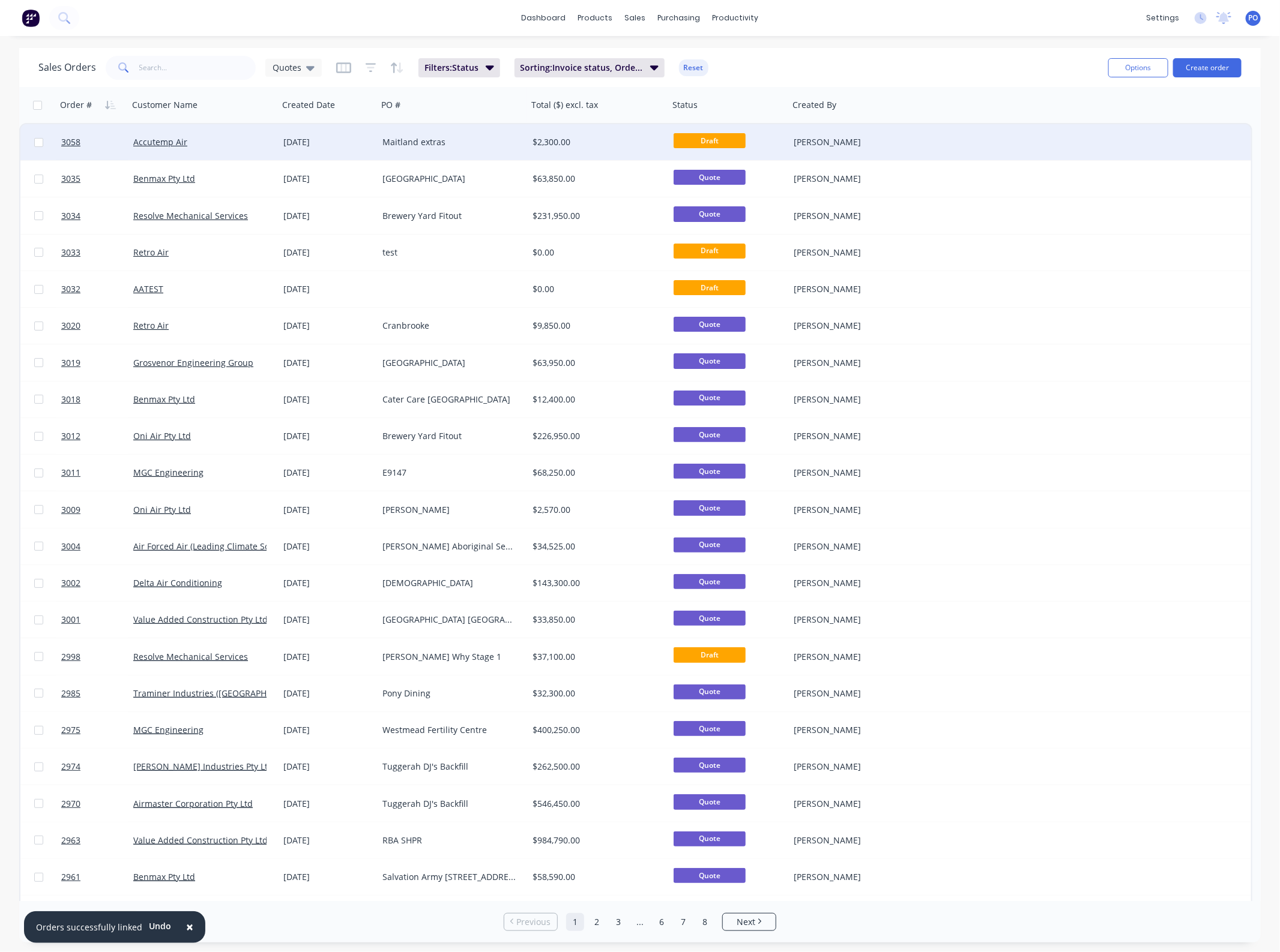
click at [432, 150] on div "Maitland extras" at bounding box center [452, 142] width 150 height 36
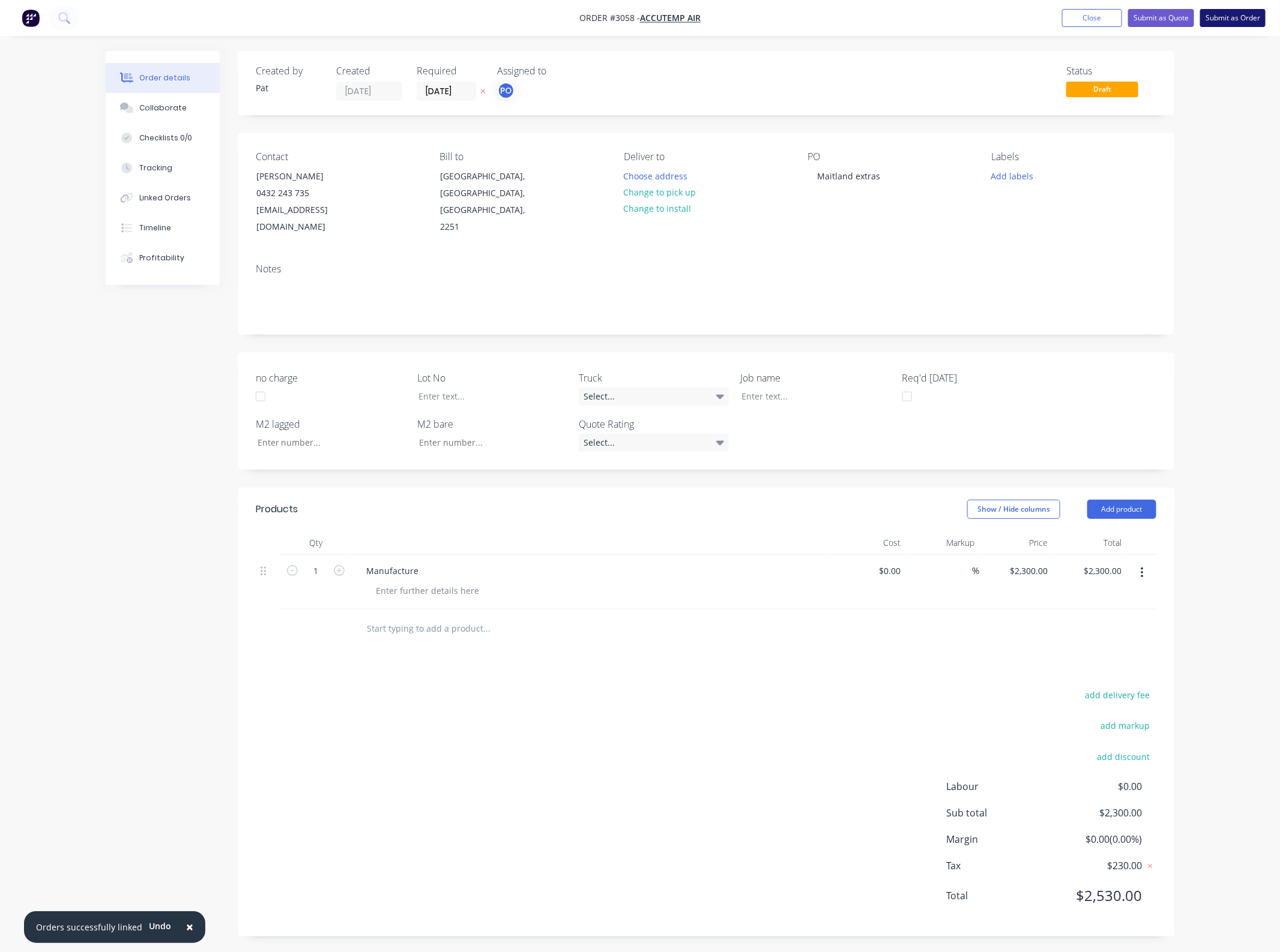
click at [1242, 25] on button "Submit as Order" at bounding box center [1233, 18] width 66 height 18
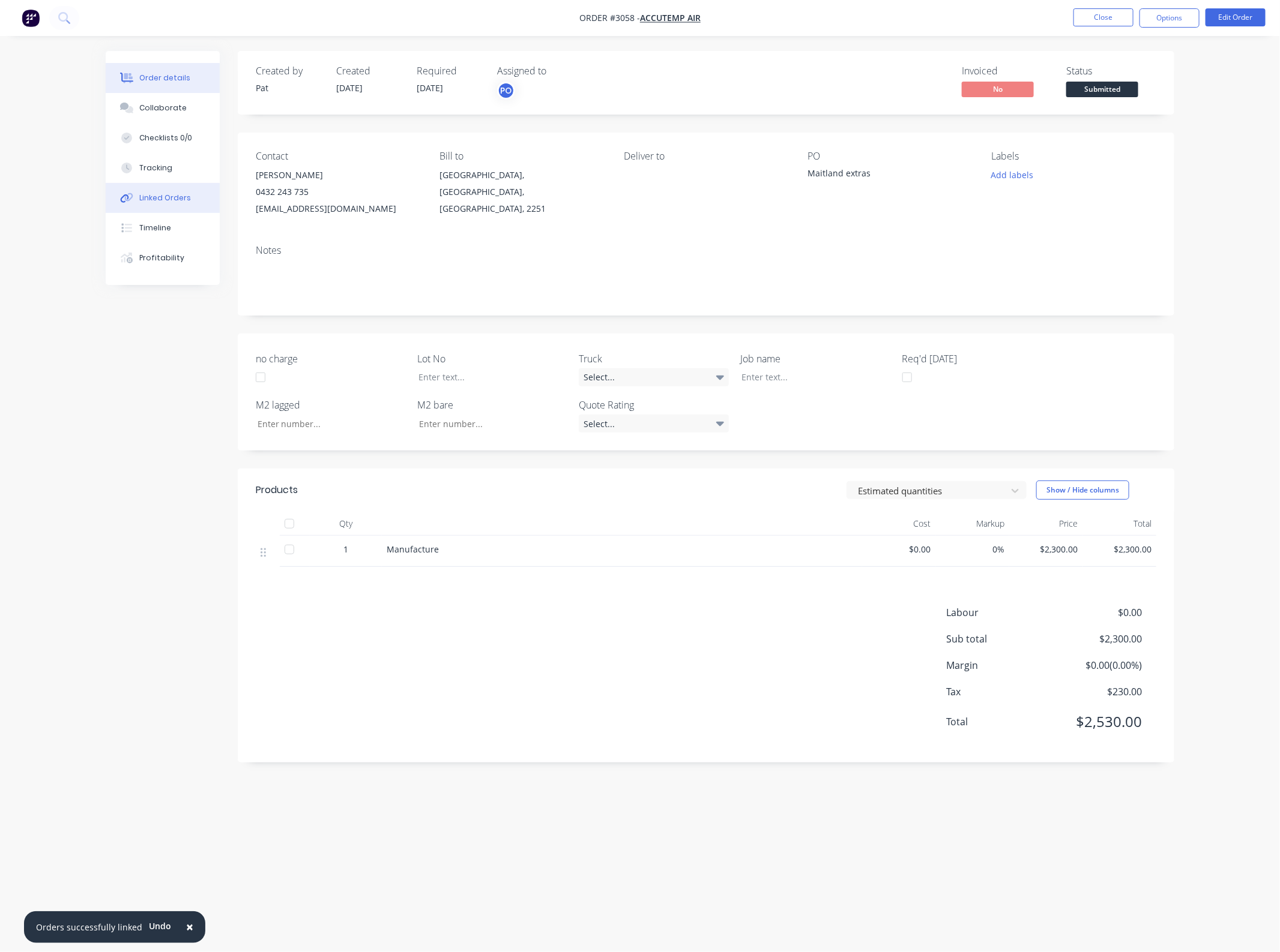
click at [218, 203] on button "Linked Orders" at bounding box center [162, 198] width 114 height 30
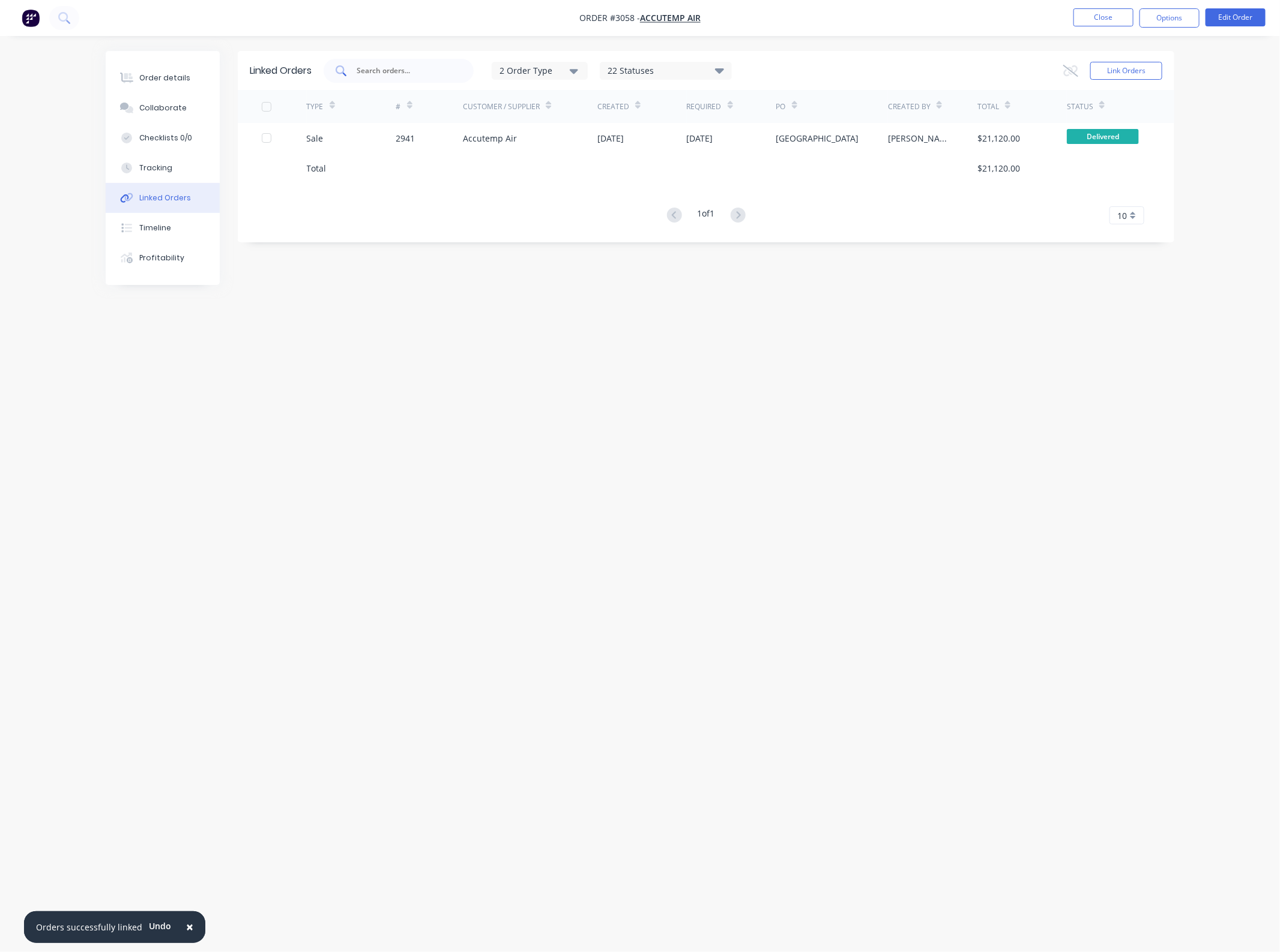
click at [405, 78] on div at bounding box center [398, 71] width 150 height 24
type input "accutemp"
drag, startPoint x: 416, startPoint y: 70, endPoint x: 216, endPoint y: 102, distance: 202.5
click at [232, 96] on div "Order details Collaborate Checklists 0/0 Tracking Linked Orders Timeline Profit…" at bounding box center [640, 453] width 1092 height 804
click at [845, 319] on div "Linked Orders 2 Order Type 22 Statuses Sales Order Status All Archived Draft Qu…" at bounding box center [640, 453] width 1068 height 804
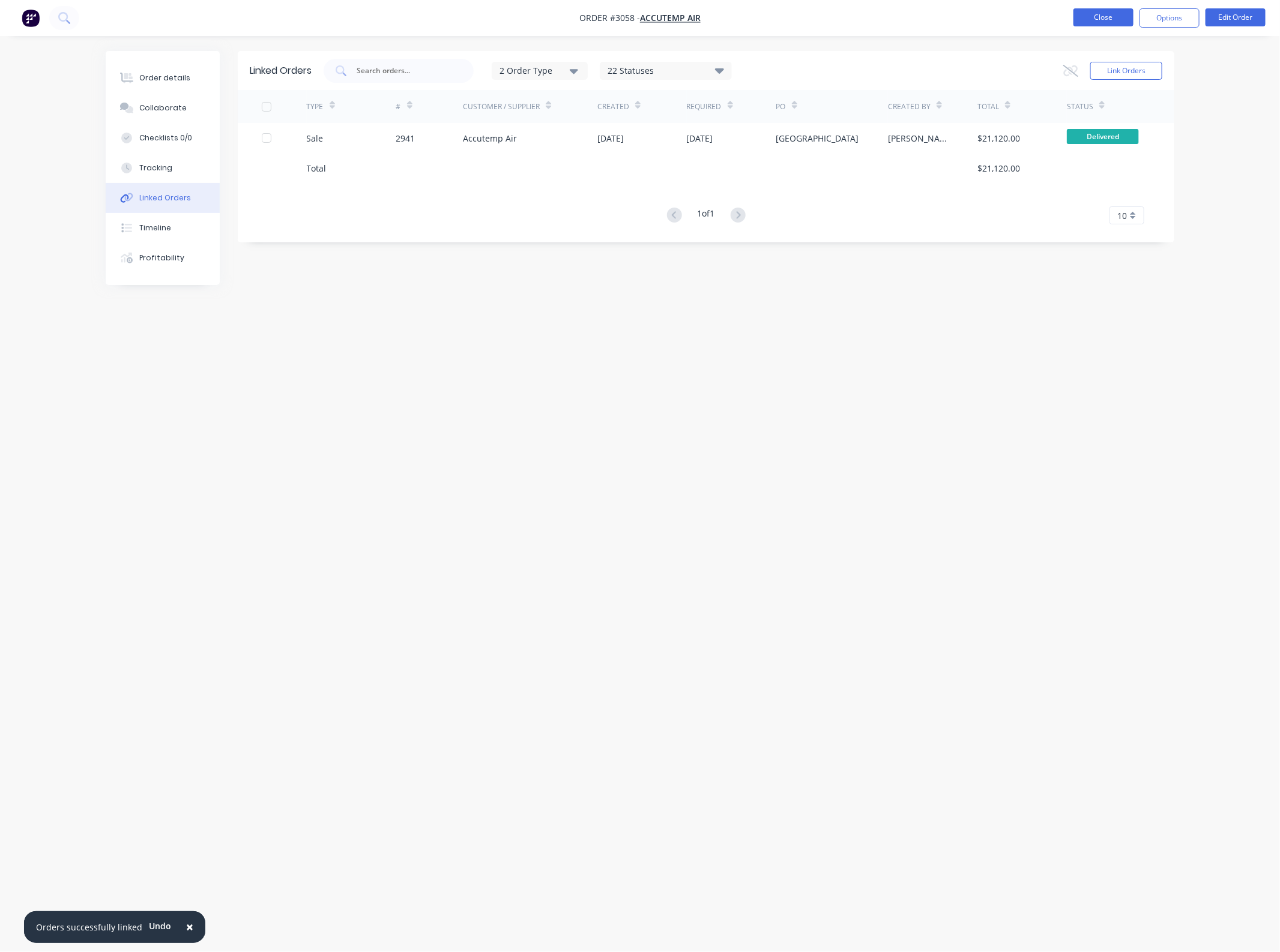
click at [1111, 20] on button "Close" at bounding box center [1103, 17] width 60 height 18
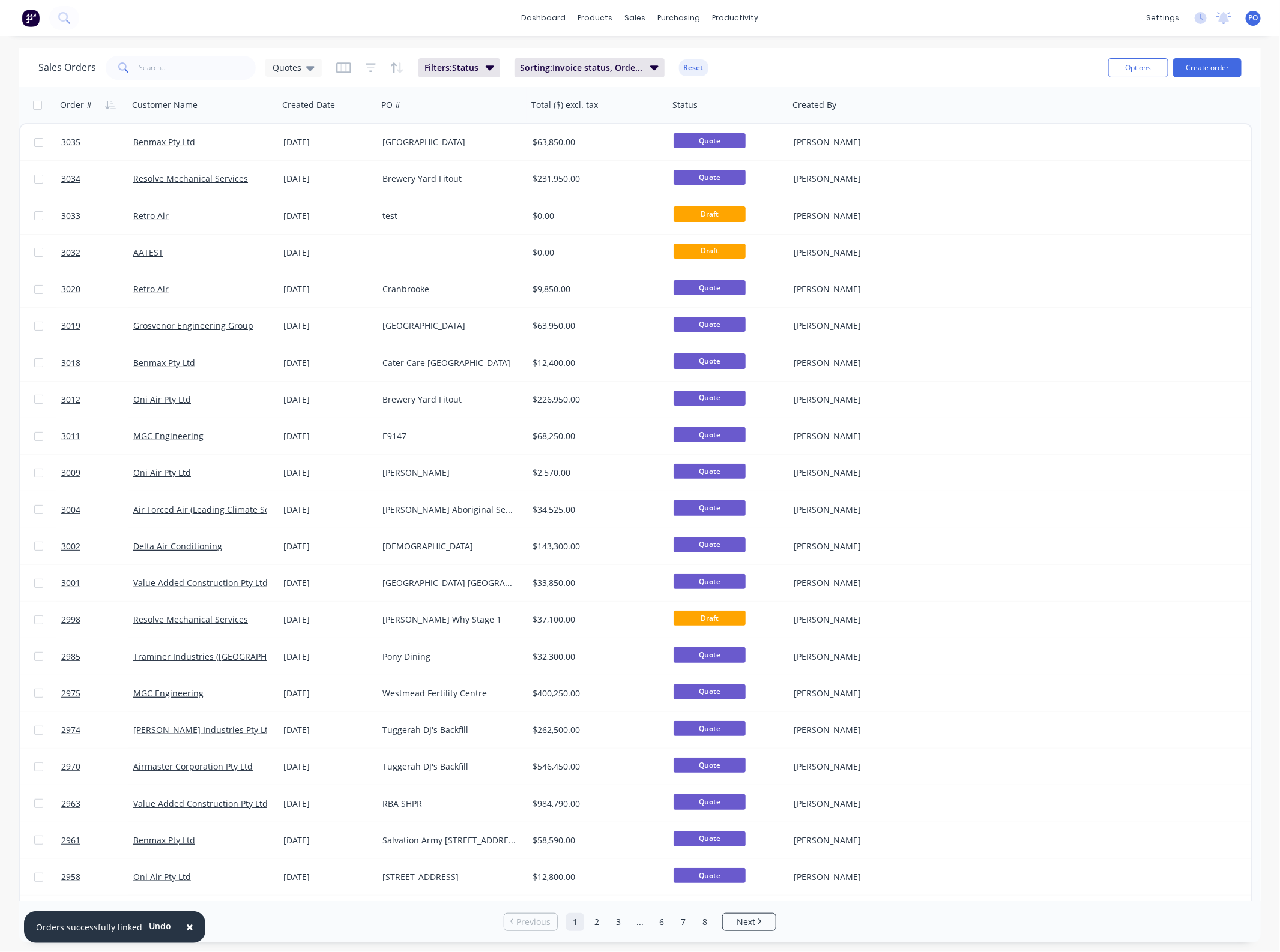
click at [190, 84] on div "Sales Orders Quotes Filters: Status Sorting: Invoice status, Order # Reset Opti…" at bounding box center [640, 68] width 1242 height 39
click at [186, 72] on input "text" at bounding box center [197, 68] width 117 height 24
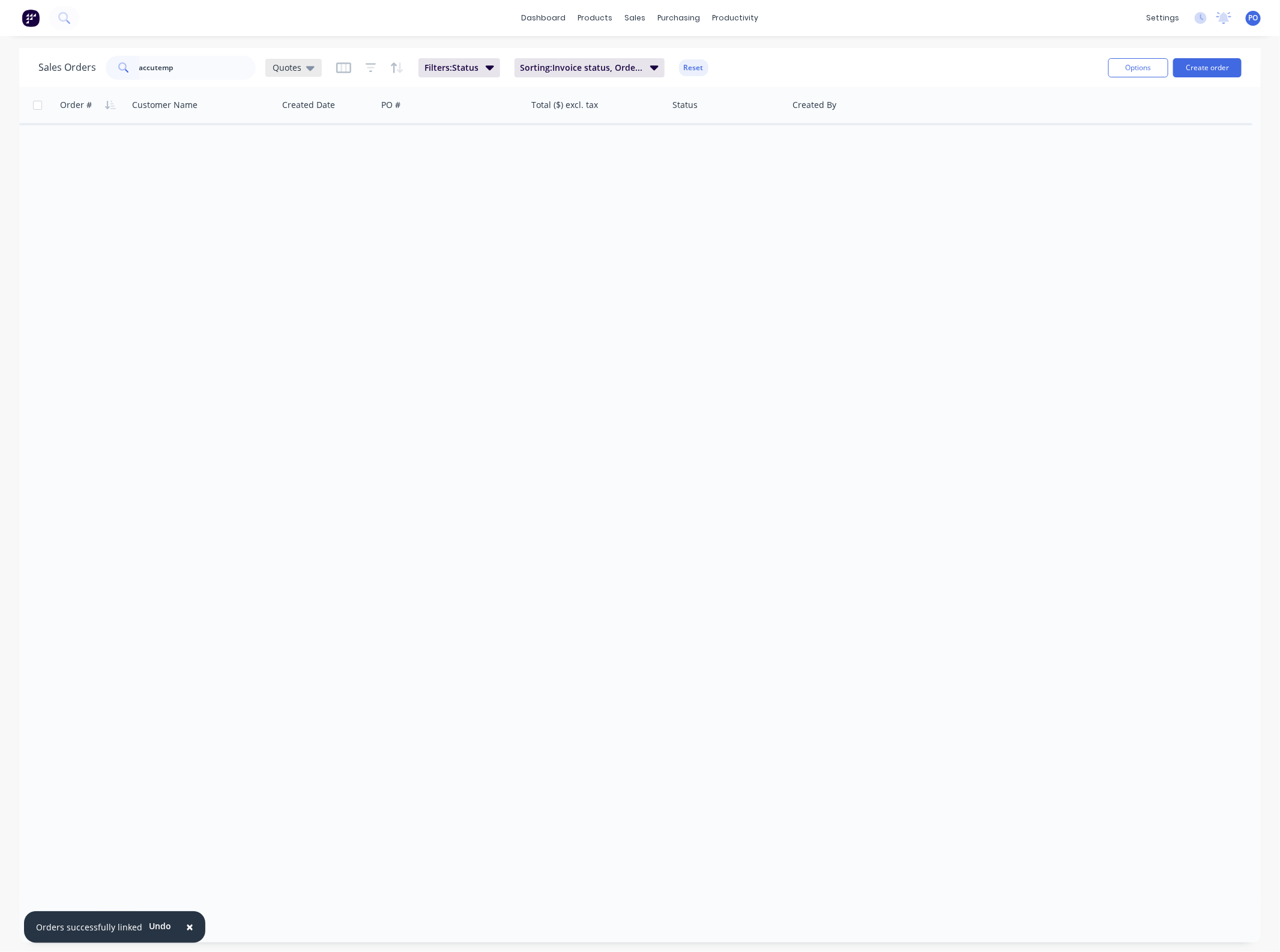
click at [310, 68] on icon at bounding box center [310, 69] width 8 height 5
click at [314, 169] on button "None" at bounding box center [338, 169] width 137 height 14
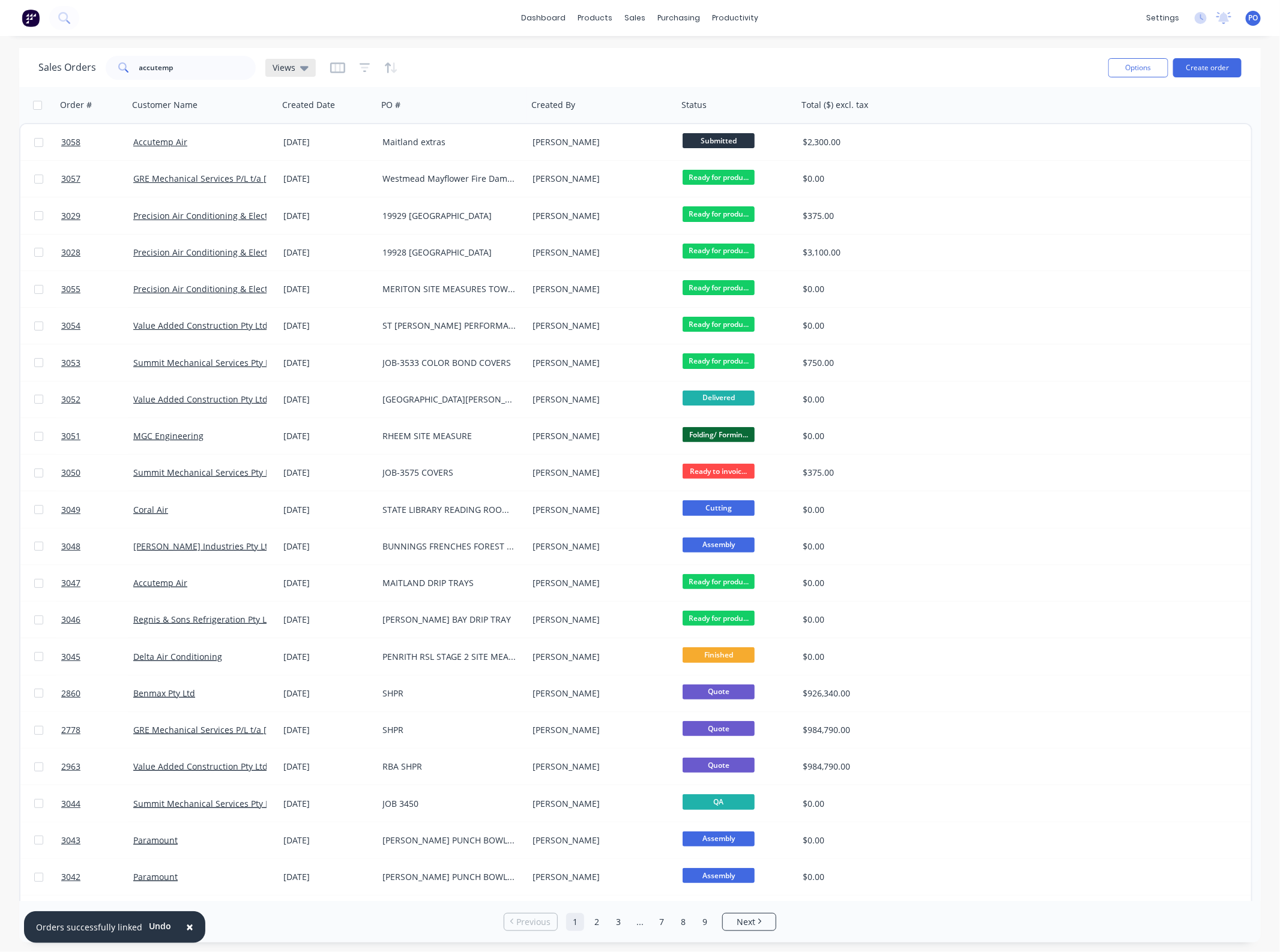
click at [293, 66] on span "Views" at bounding box center [284, 67] width 23 height 13
click at [312, 166] on button "None" at bounding box center [338, 169] width 137 height 14
click at [183, 62] on input "accutemp" at bounding box center [197, 68] width 117 height 24
type input "accutemp air"
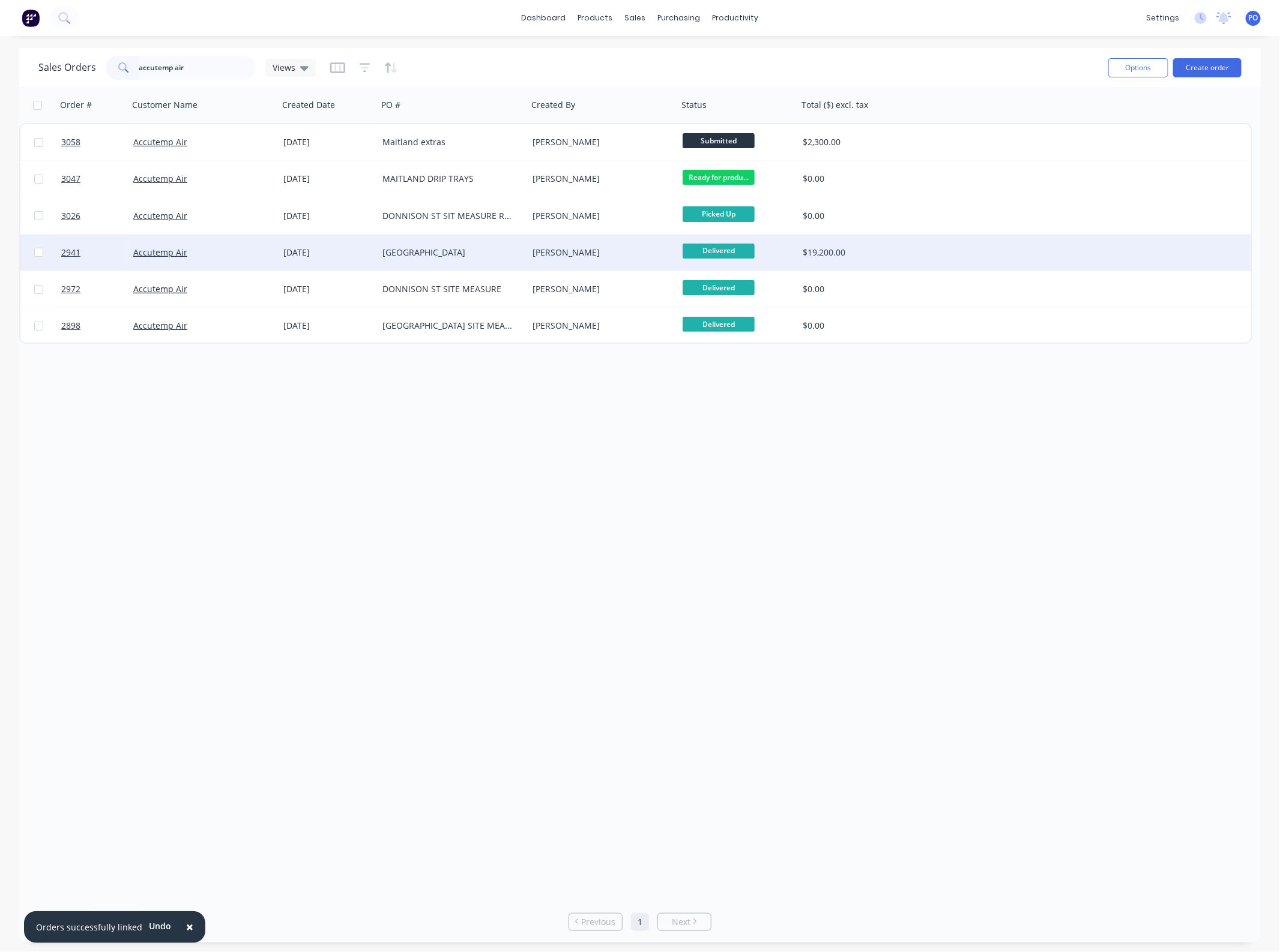
click at [438, 252] on div "[GEOGRAPHIC_DATA]" at bounding box center [448, 252] width 133 height 12
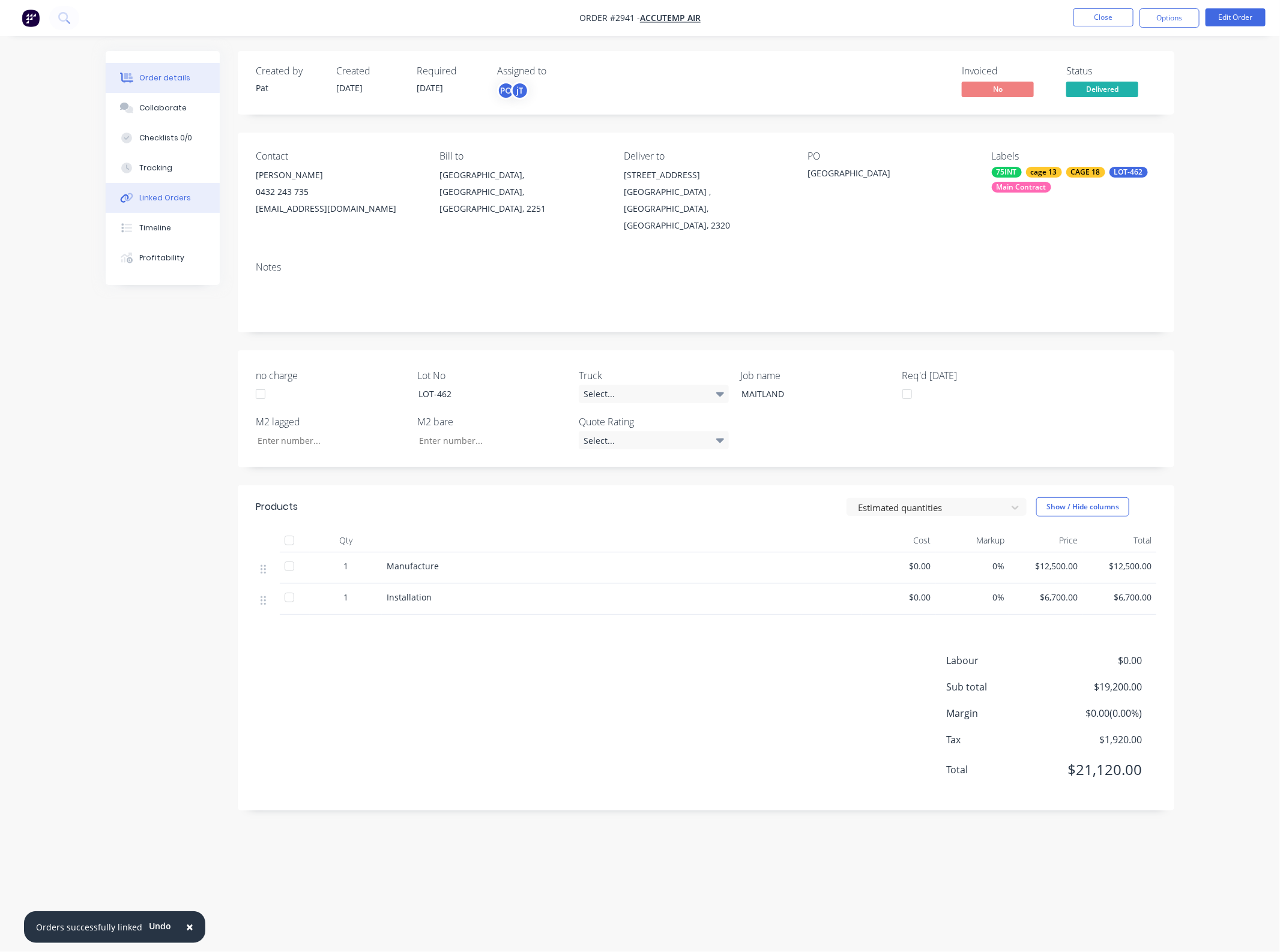
click at [186, 198] on div "Linked Orders" at bounding box center [165, 198] width 52 height 11
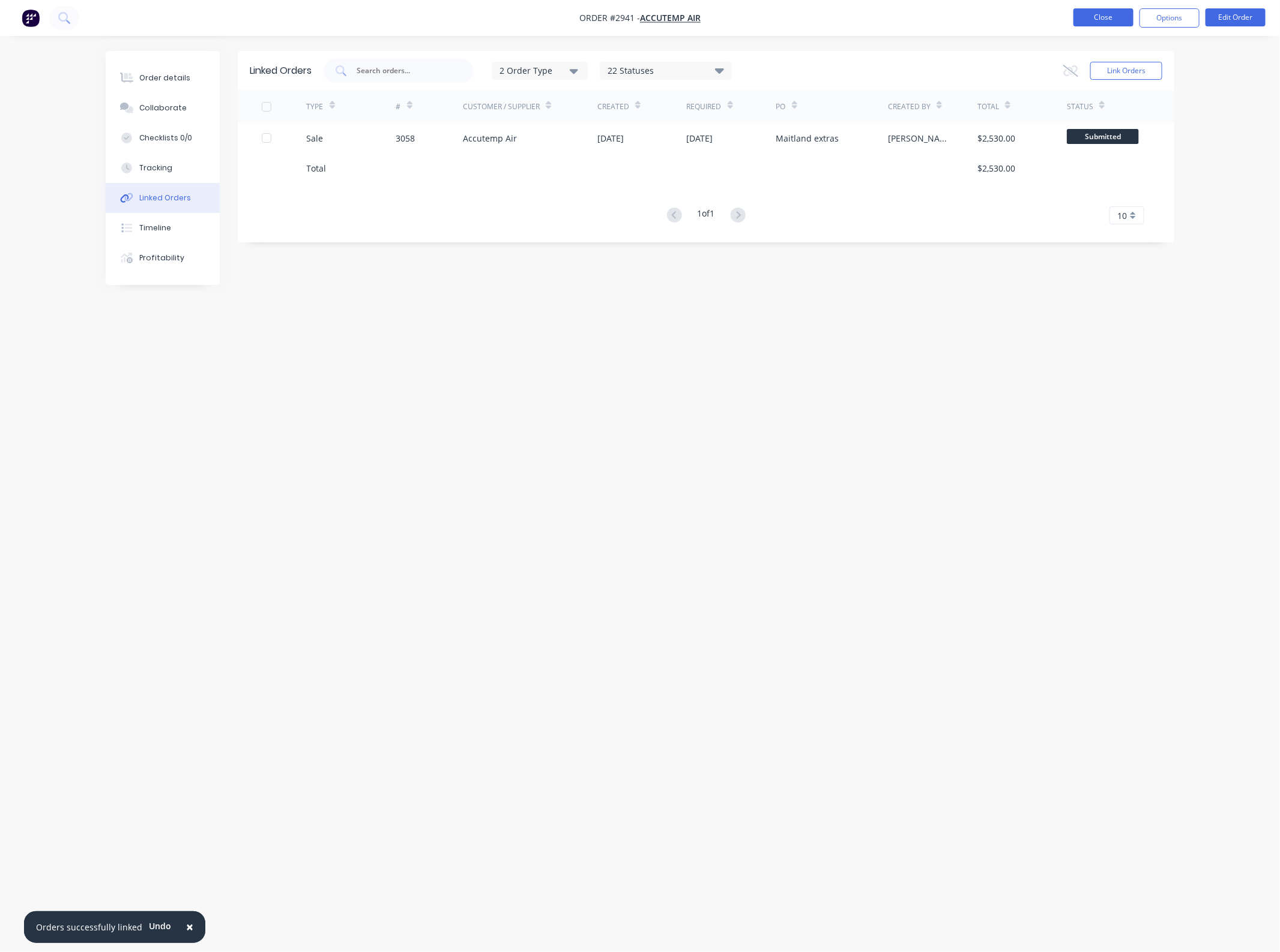
click at [1091, 13] on button "Close" at bounding box center [1103, 17] width 60 height 18
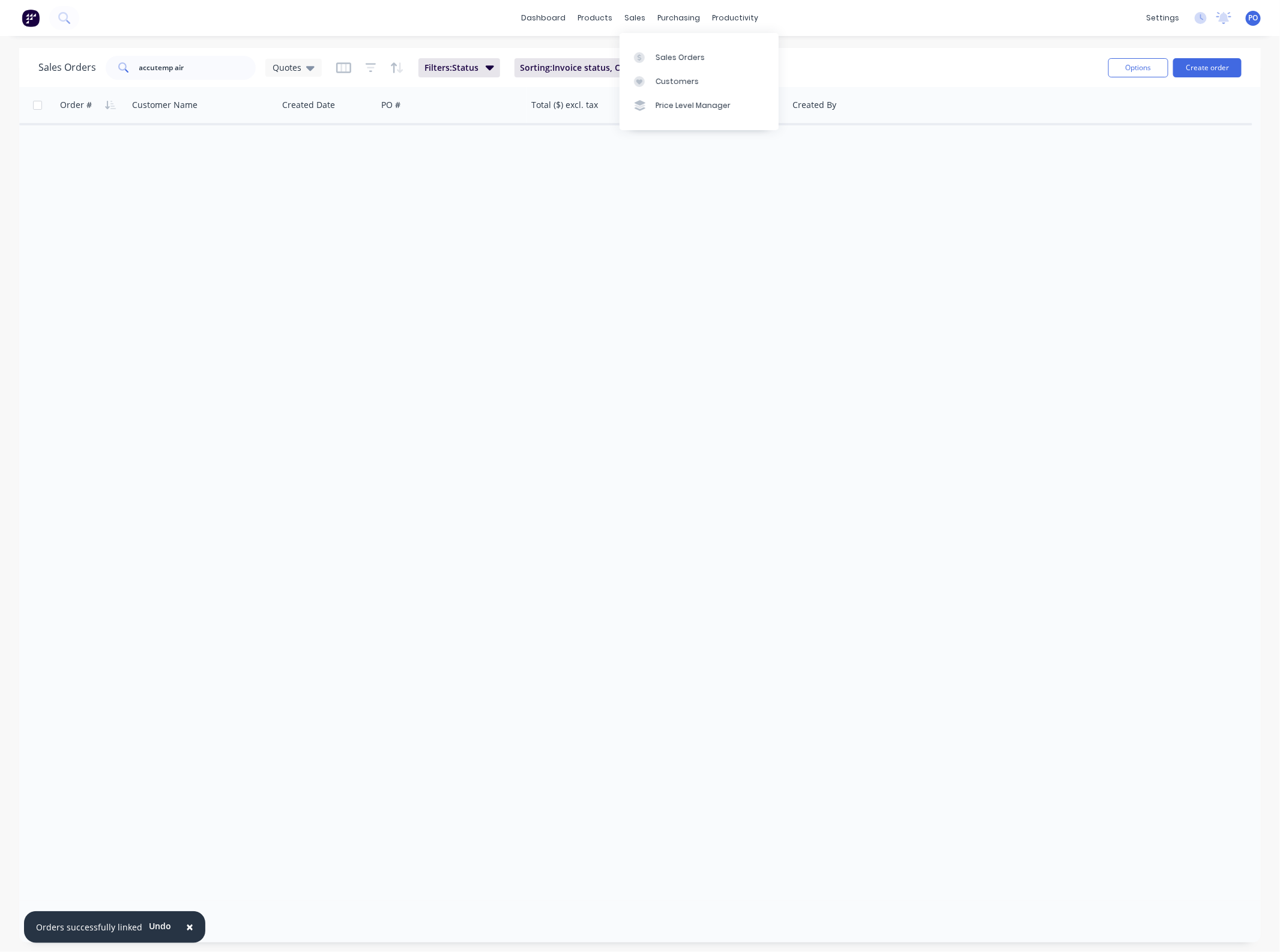
click at [658, 41] on div "Sales Orders Customers Price Level Manager" at bounding box center [698, 81] width 159 height 96
click at [658, 49] on link "Sales Orders" at bounding box center [698, 57] width 159 height 24
drag, startPoint x: 327, startPoint y: 155, endPoint x: 298, endPoint y: 152, distance: 29.2
click at [320, 154] on div "Order # Customer Name Created Date PO # Total ($) excl. tax Status Created By" at bounding box center [640, 494] width 1242 height 814
drag, startPoint x: 201, startPoint y: 68, endPoint x: -44, endPoint y: 82, distance: 245.4
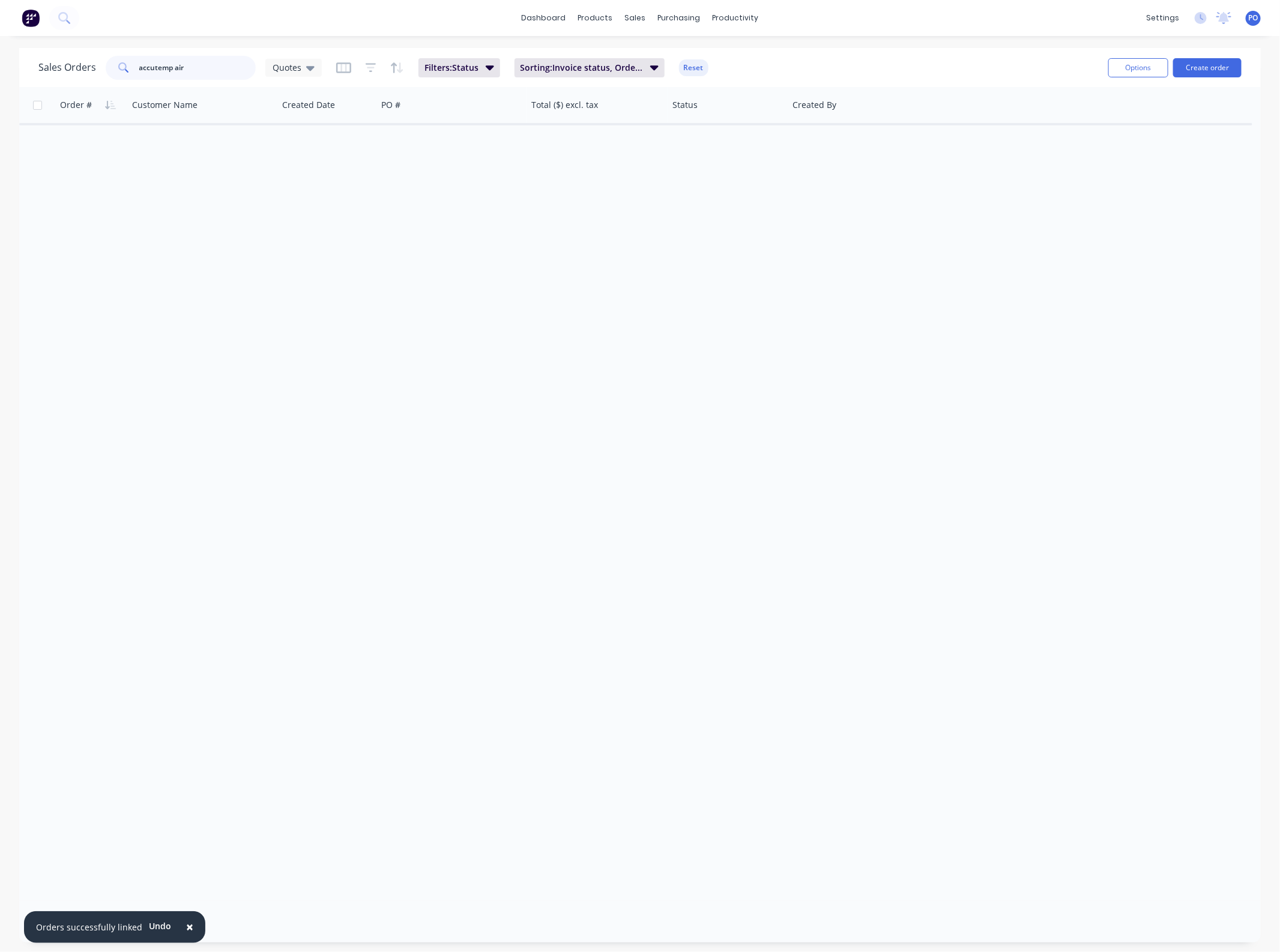
click at [0, 82] on html "× Orders successfully linked Undo dashboard products sales purchasing productiv…" at bounding box center [640, 476] width 1280 height 952
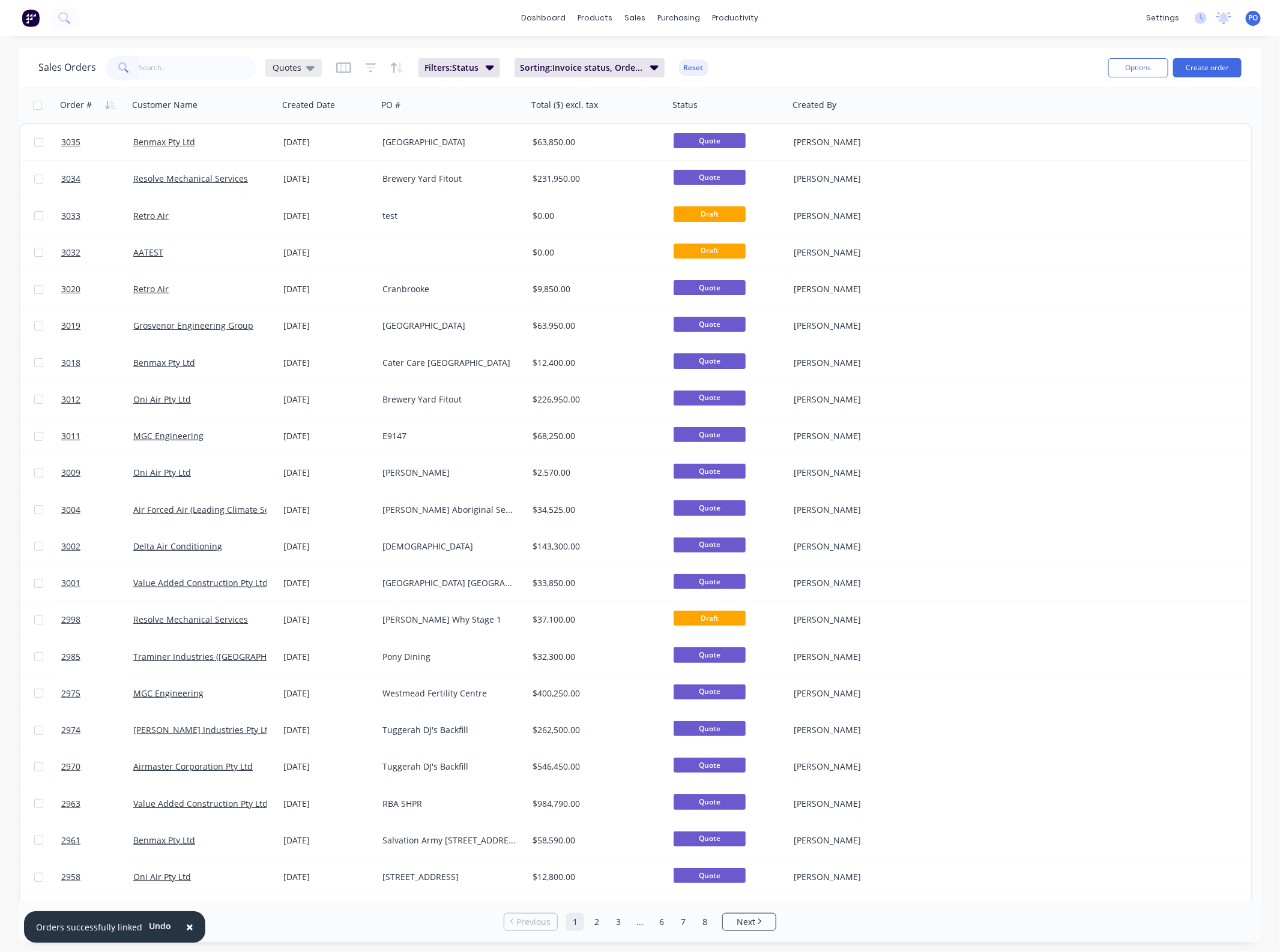
click at [289, 66] on span "Quotes" at bounding box center [287, 67] width 29 height 13
click at [308, 168] on button "None" at bounding box center [338, 169] width 137 height 14
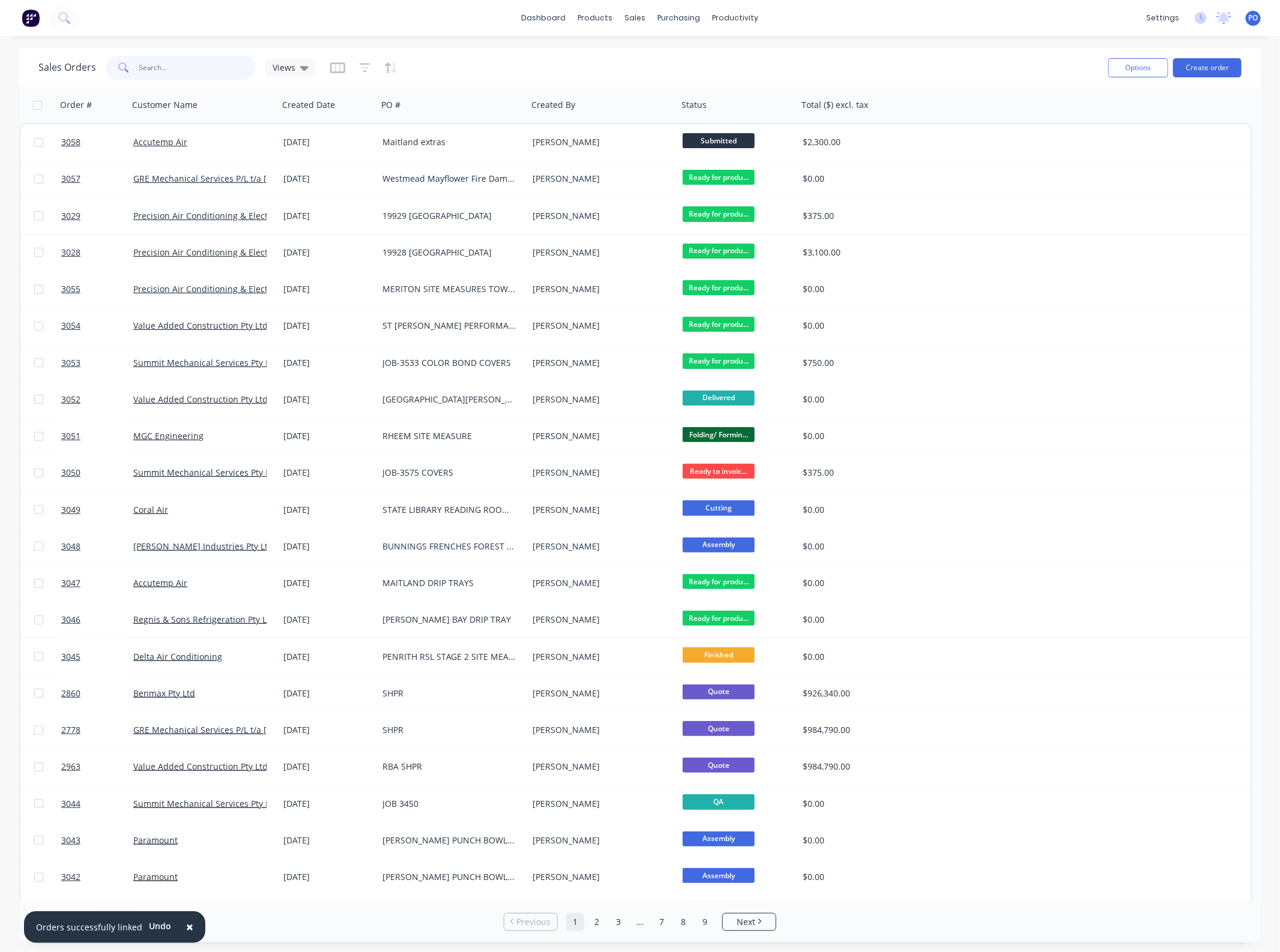
click at [182, 72] on input "text" at bounding box center [197, 68] width 117 height 24
type input "wyong"
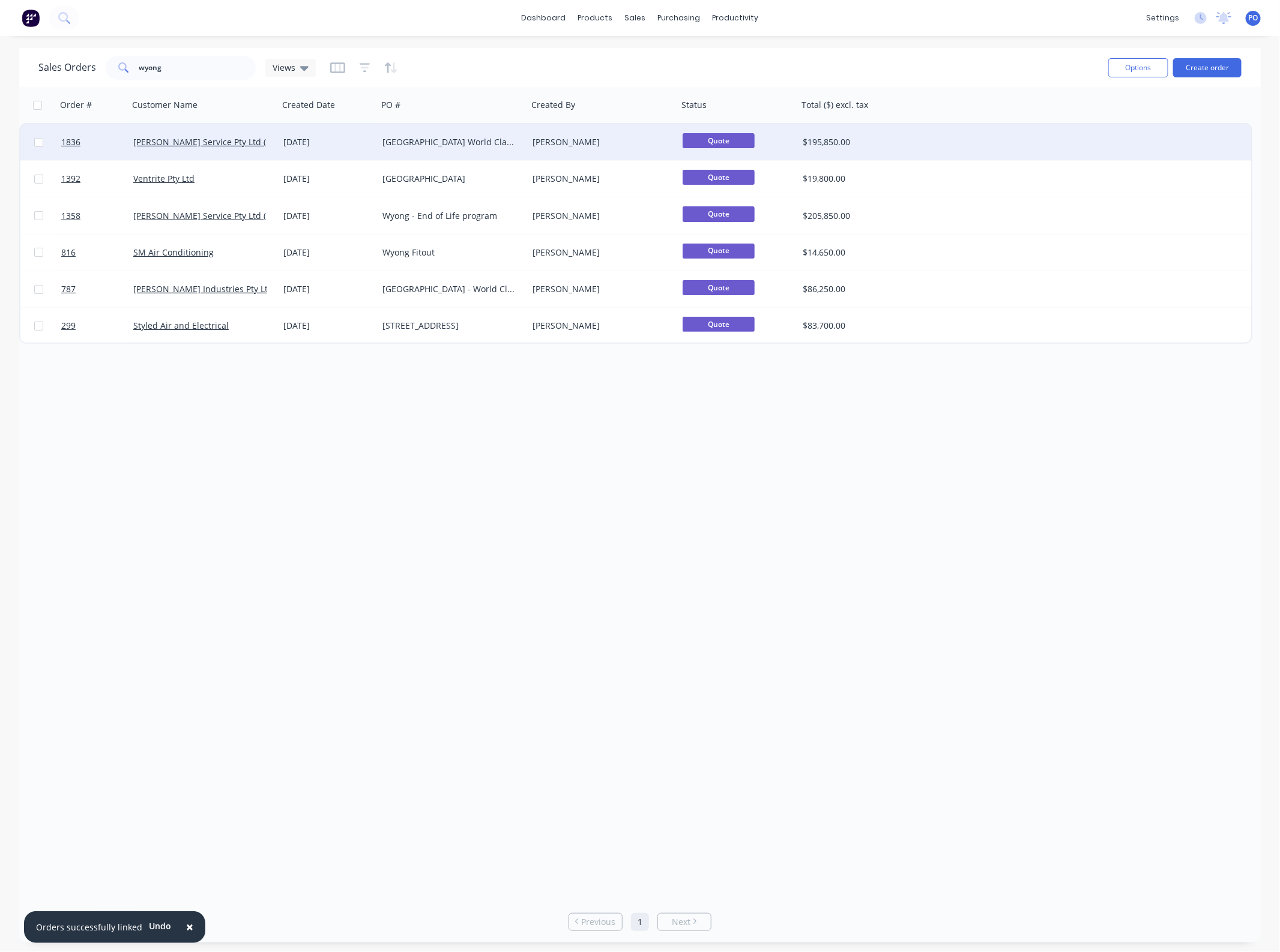
click at [562, 149] on div "[PERSON_NAME]" at bounding box center [602, 142] width 150 height 36
